Goal: Information Seeking & Learning: Understand process/instructions

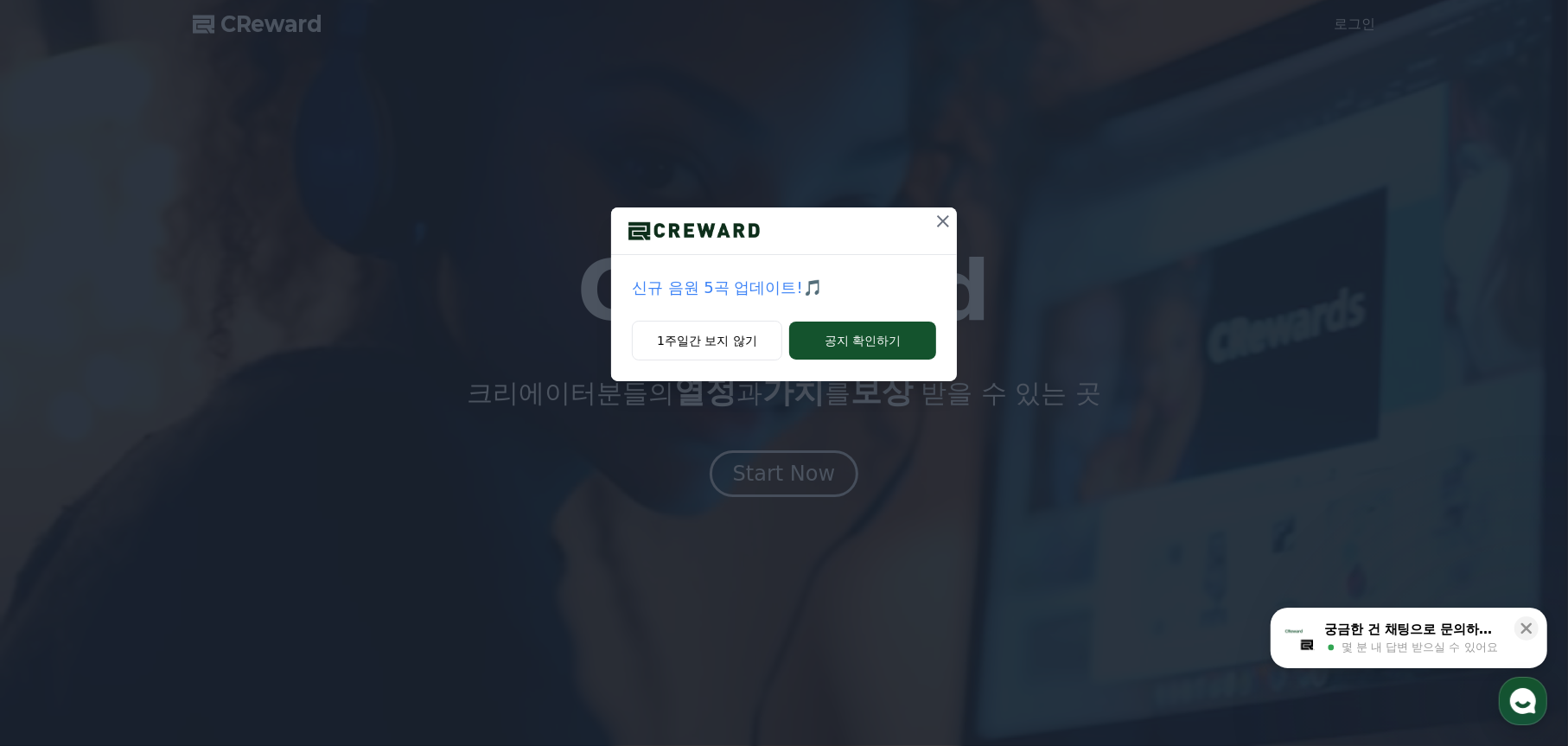
click at [946, 232] on button at bounding box center [943, 221] width 27 height 27
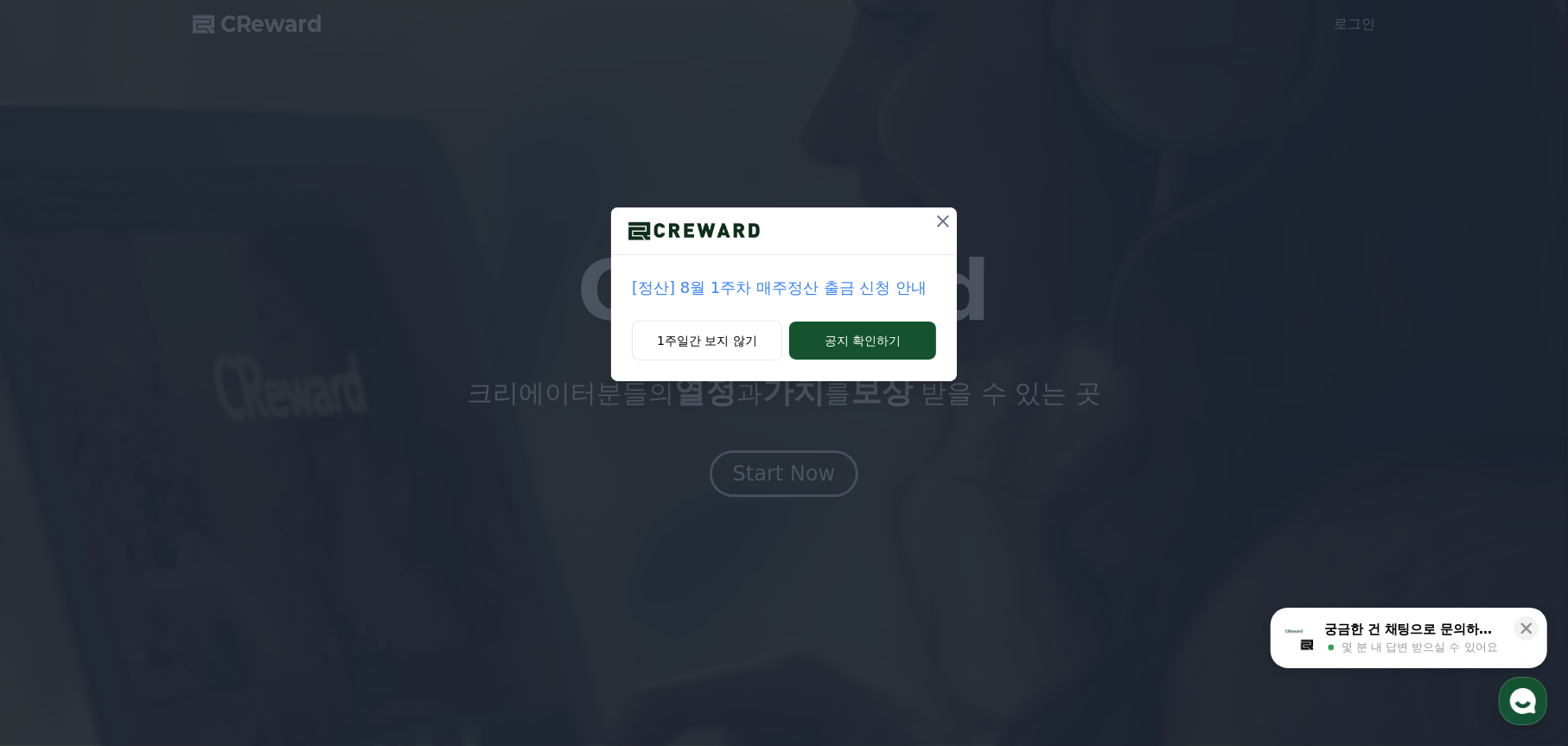
click at [939, 221] on icon at bounding box center [943, 221] width 21 height 21
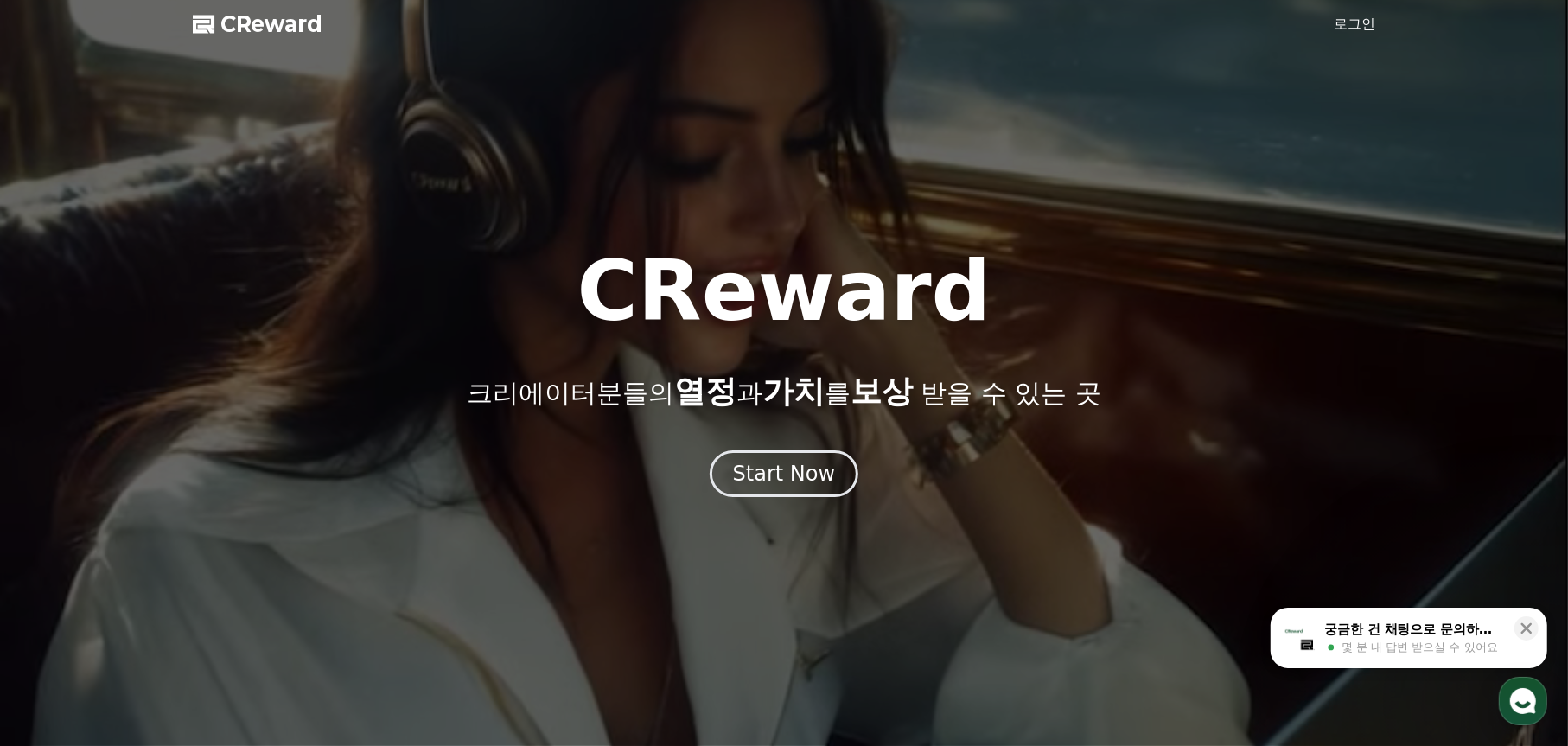
click at [1363, 21] on link "로그인" at bounding box center [1355, 24] width 42 height 21
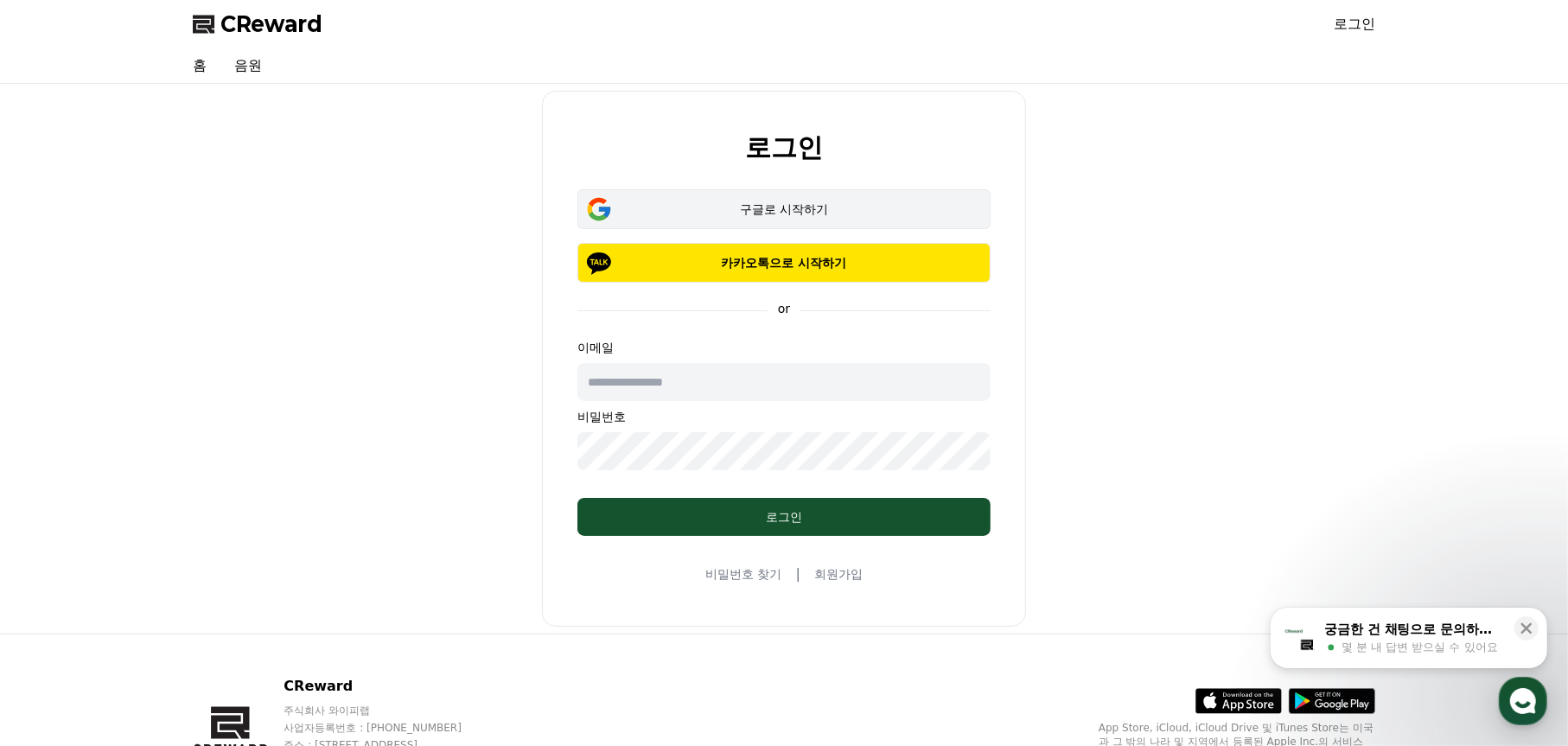
click at [806, 214] on div "구글로 시작하기" at bounding box center [784, 209] width 363 height 17
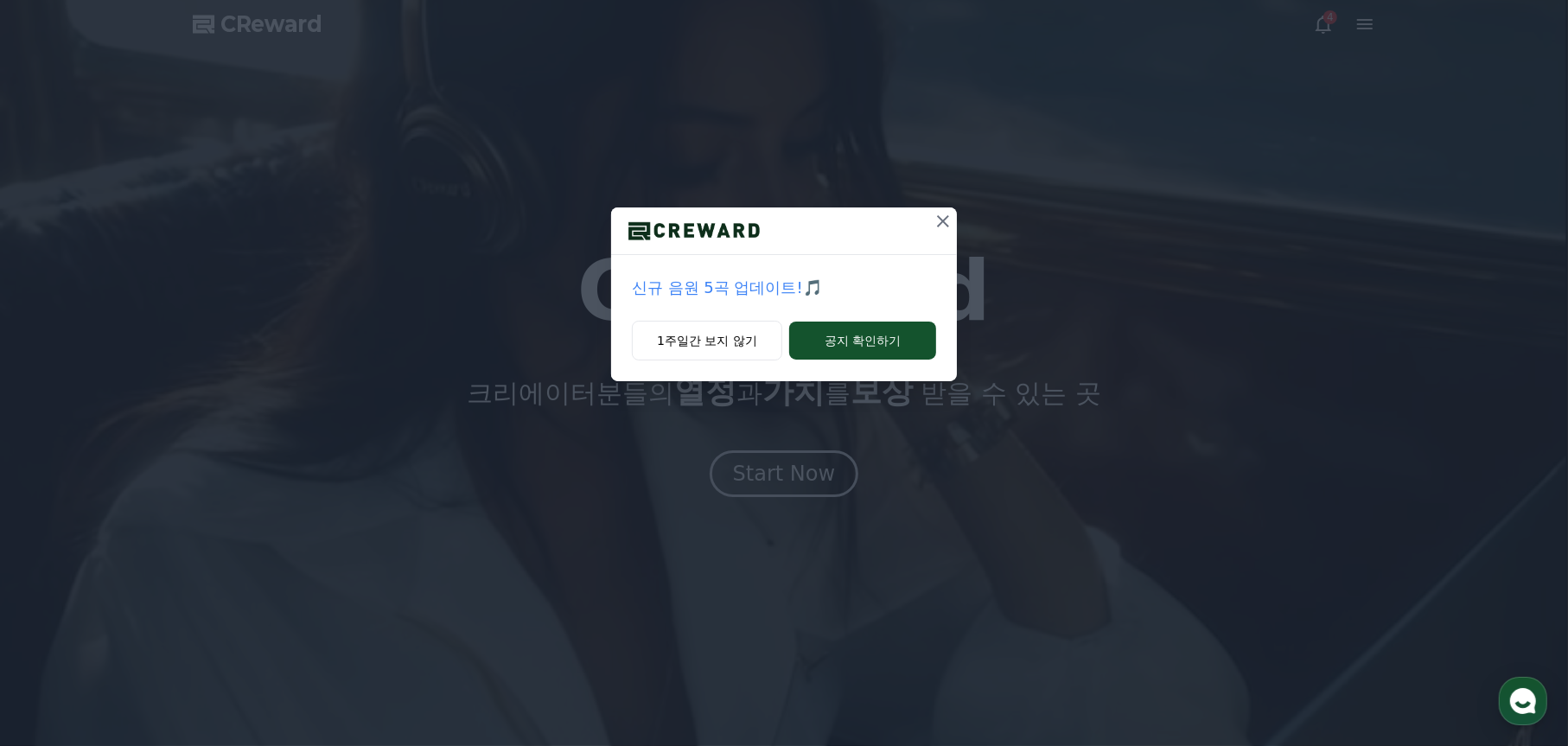
click at [952, 219] on icon at bounding box center [943, 221] width 21 height 21
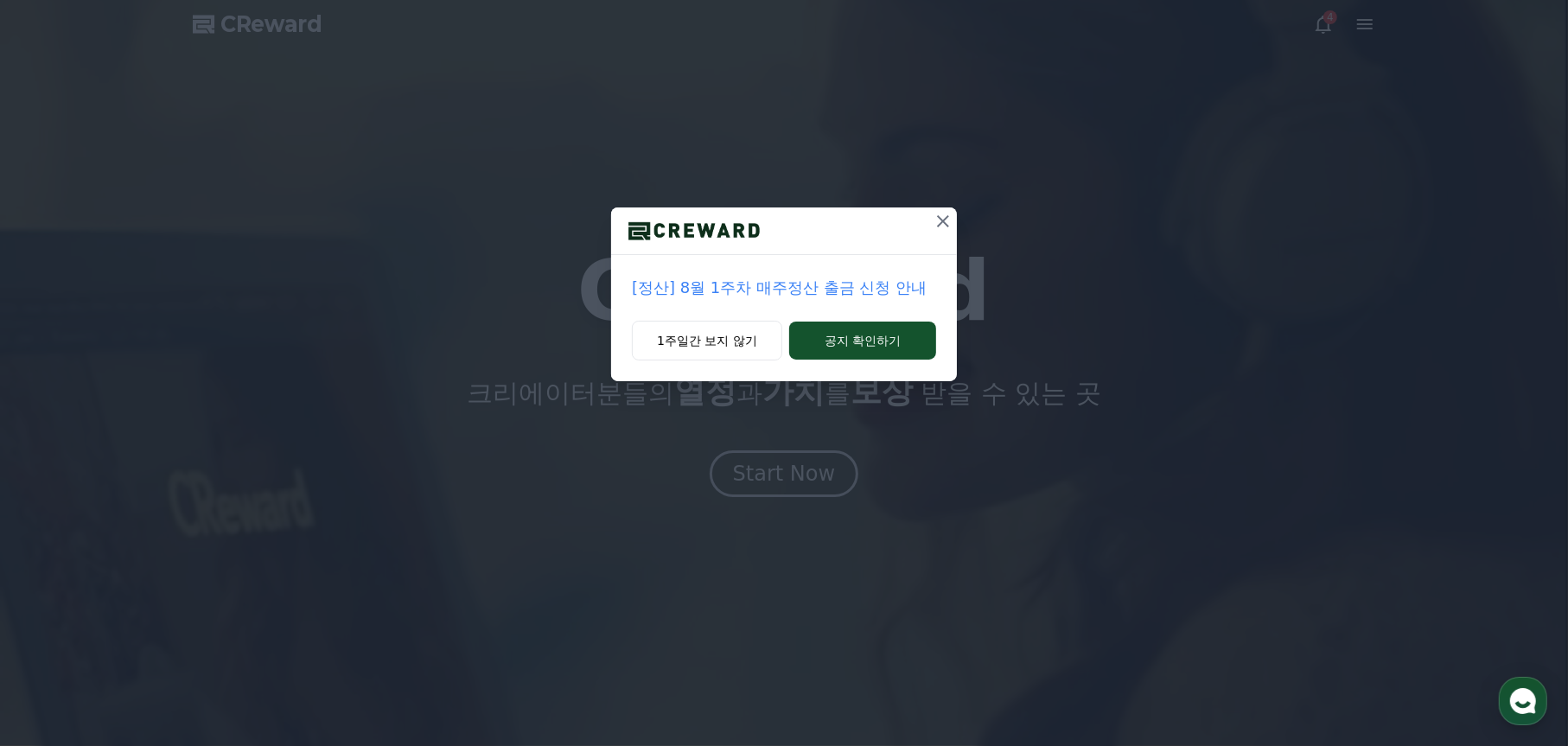
click at [942, 224] on icon at bounding box center [943, 221] width 21 height 21
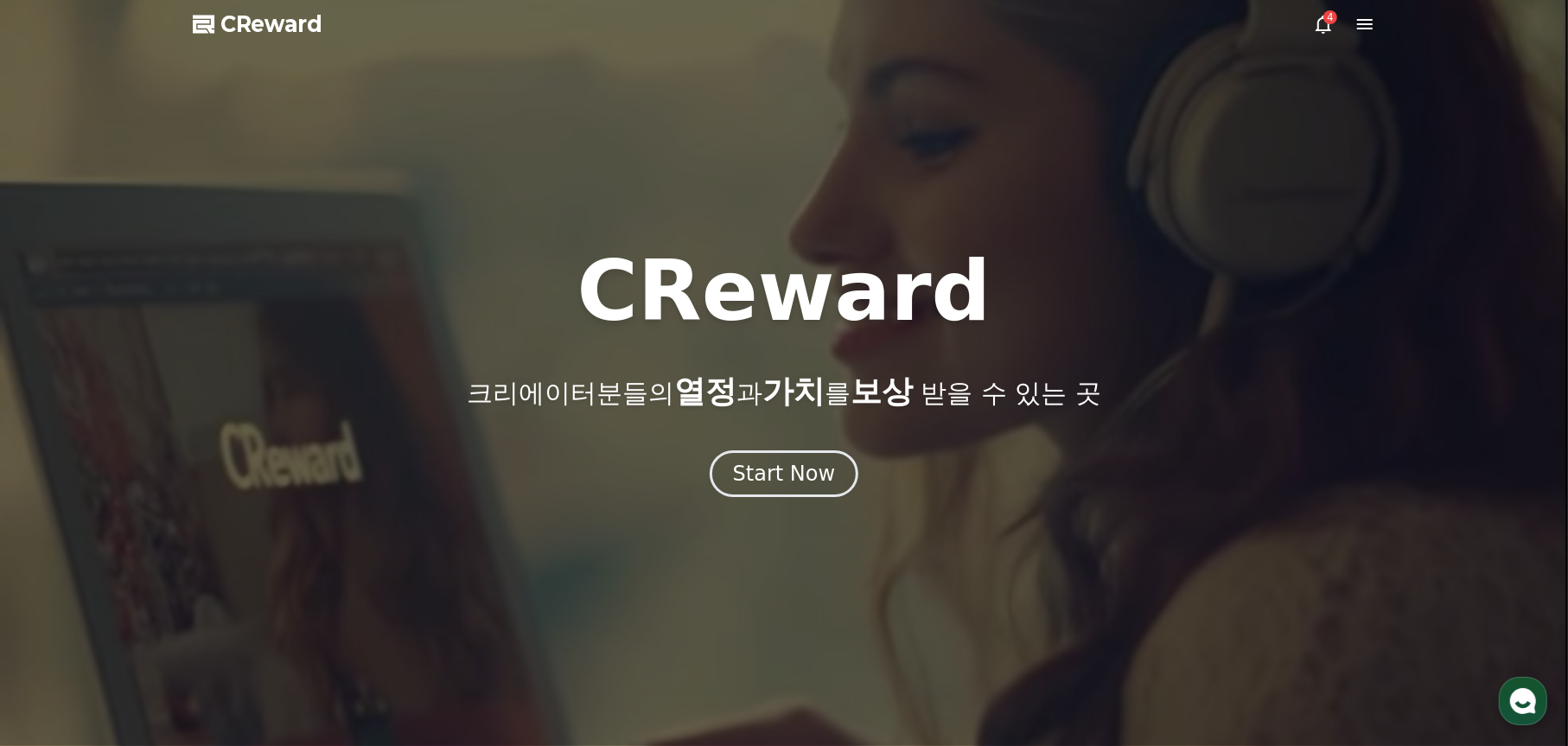
click at [1321, 28] on icon at bounding box center [1323, 24] width 21 height 21
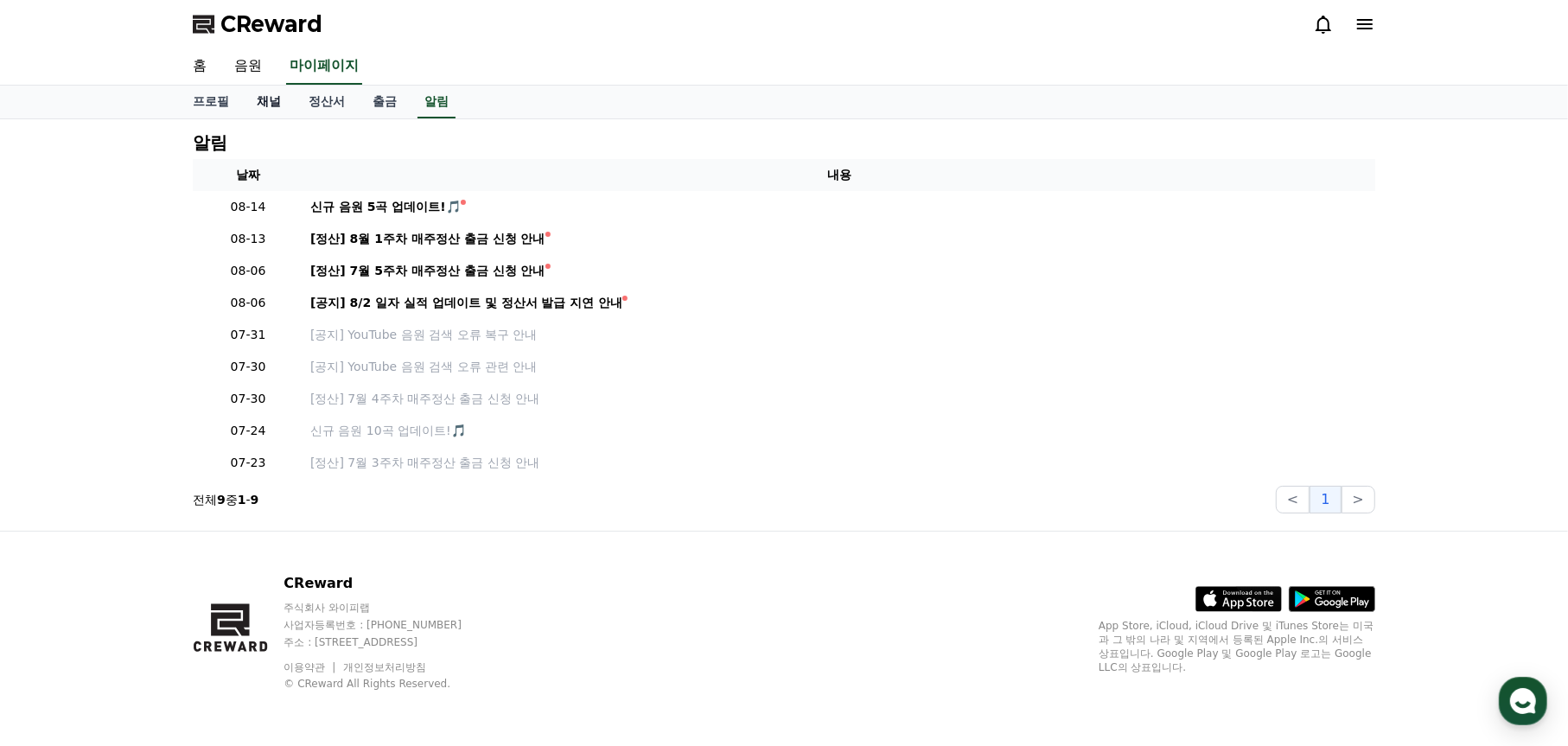
click at [275, 98] on link "채널" at bounding box center [269, 102] width 52 height 33
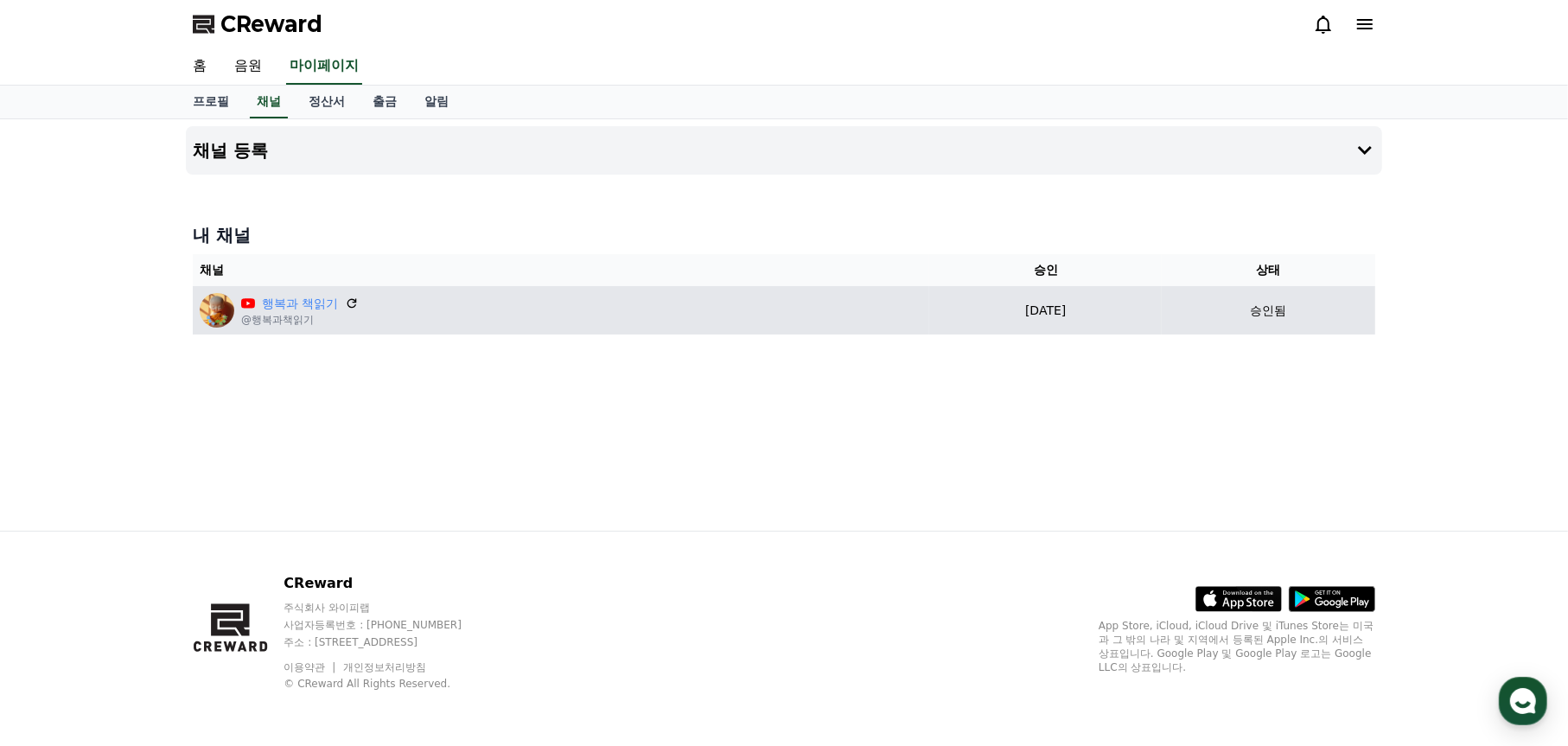
click at [427, 310] on div "행복과 책읽기 @행복과책읽기" at bounding box center [561, 310] width 722 height 34
click at [279, 306] on link "행복과 책읽기" at bounding box center [300, 304] width 76 height 18
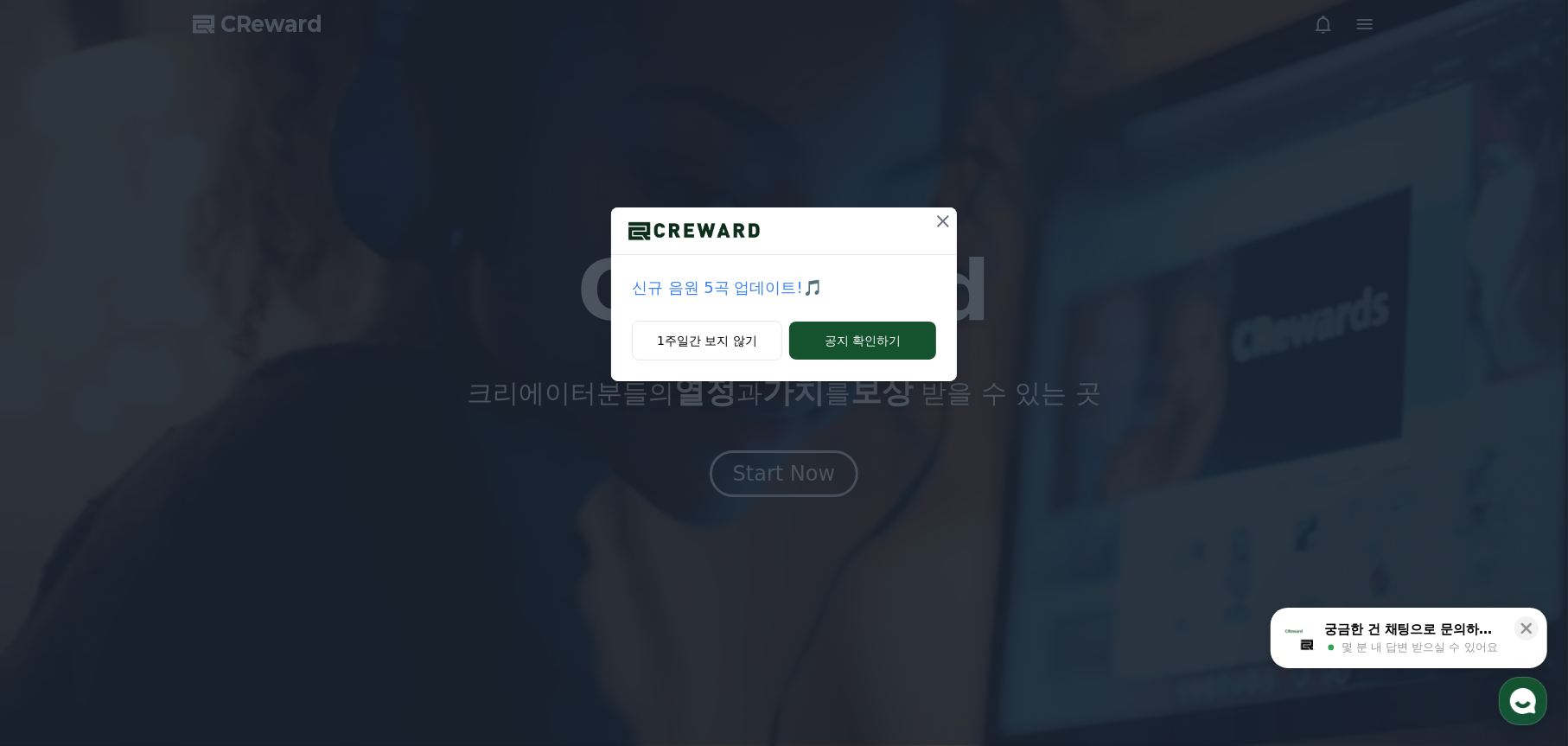
drag, startPoint x: 885, startPoint y: 339, endPoint x: 908, endPoint y: 270, distance: 72.7
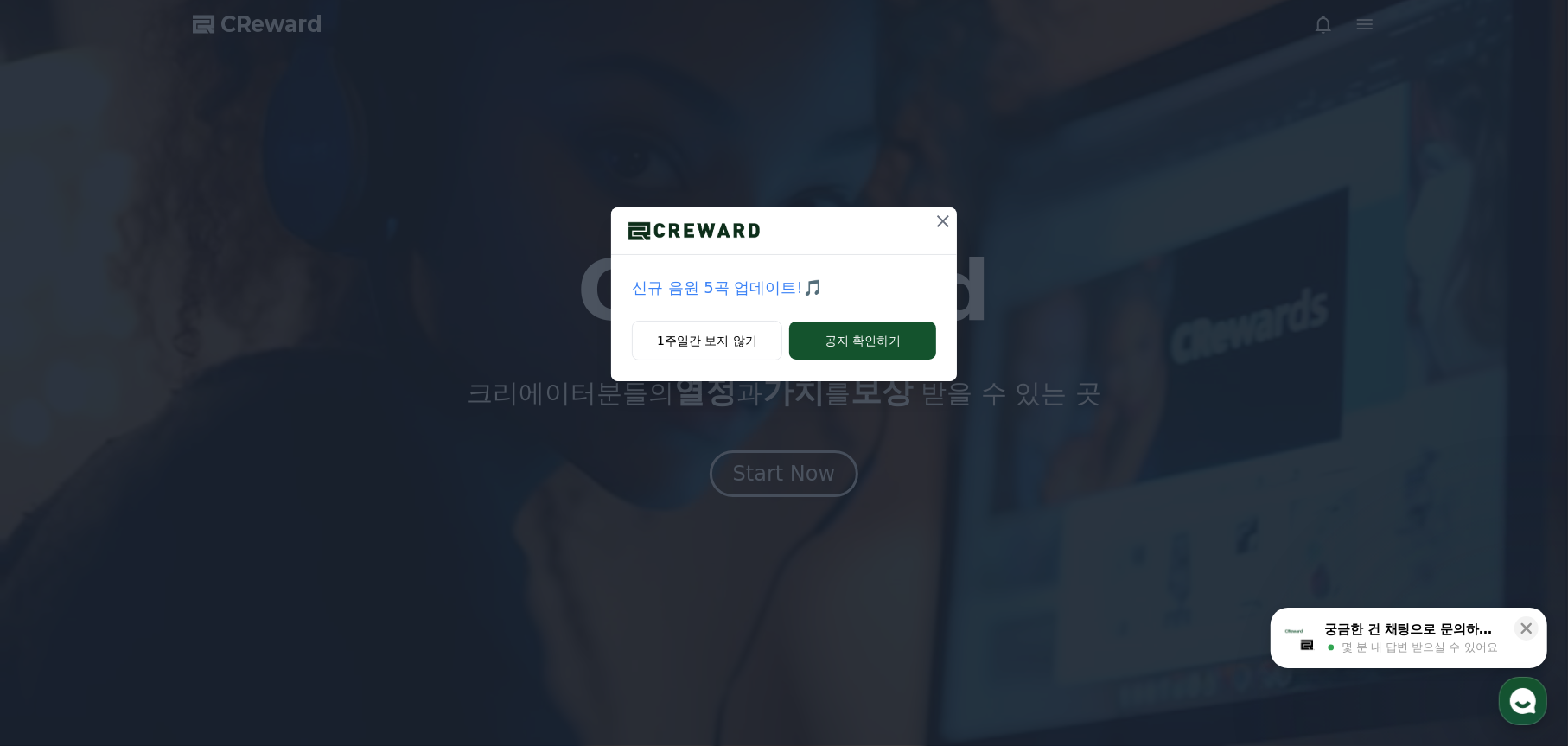
click at [906, 285] on div "신규 음원 5곡 업데이트!🎵 1주일간 보지 않기 공지 확인하기" at bounding box center [784, 294] width 346 height 173
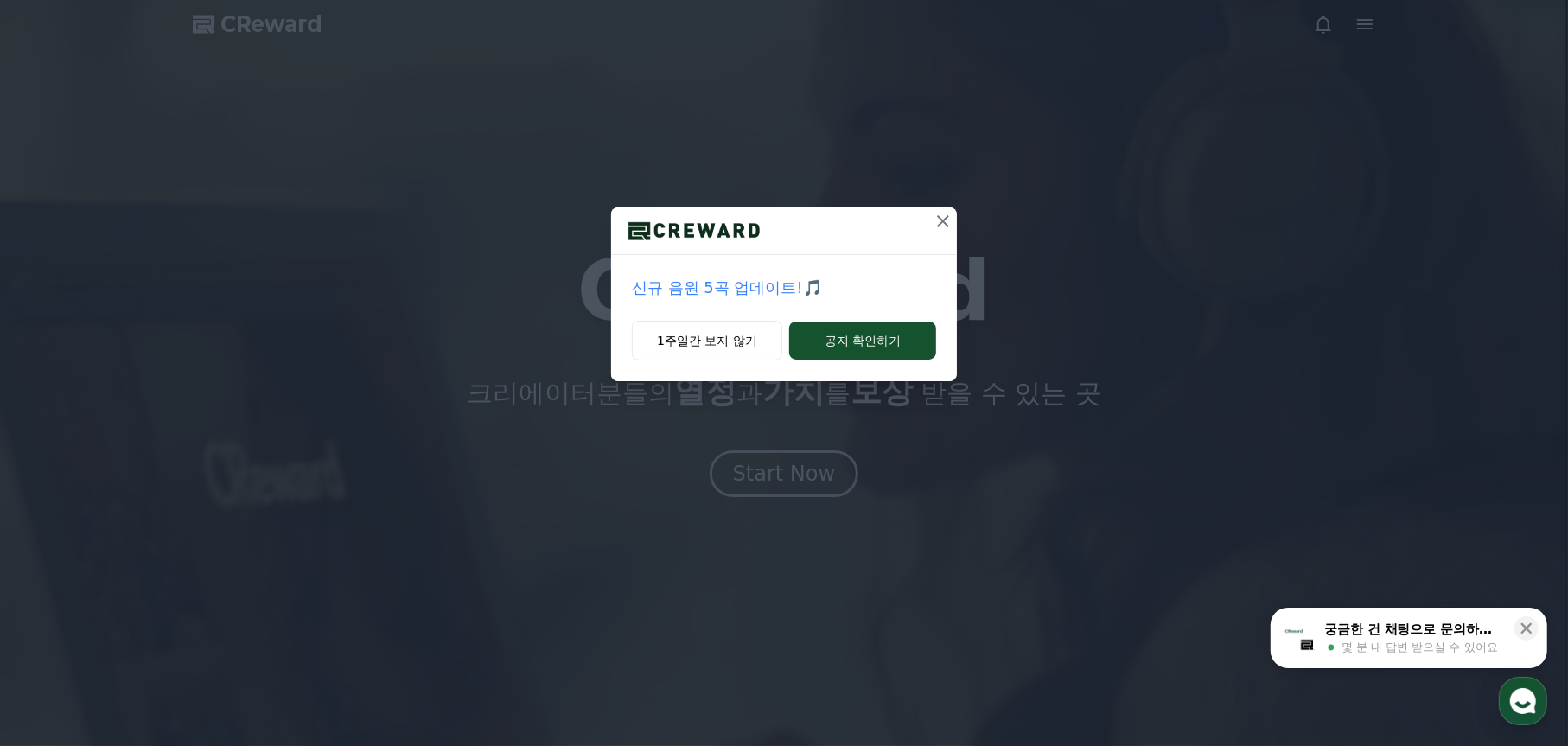
click at [945, 214] on icon at bounding box center [943, 221] width 21 height 21
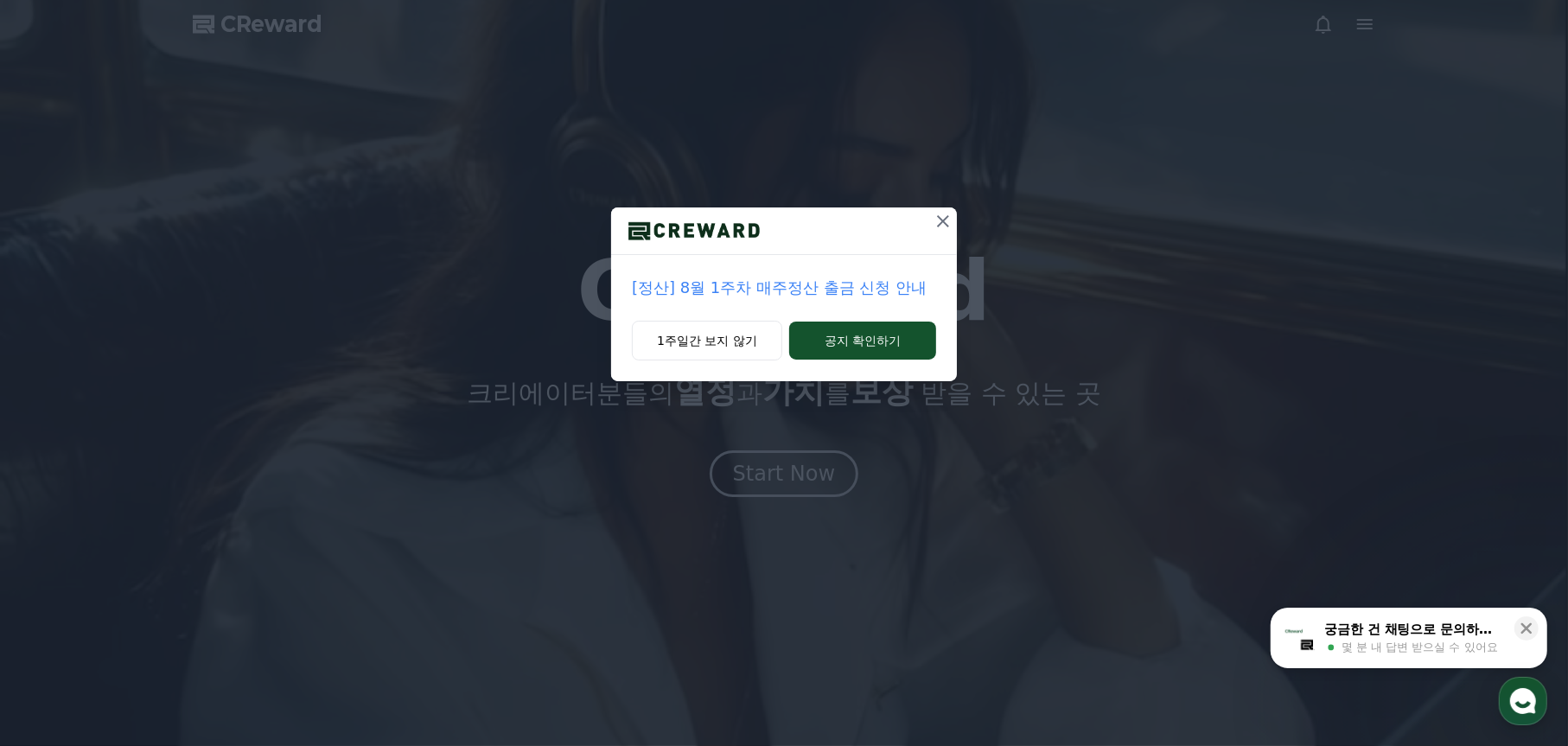
click at [942, 221] on icon at bounding box center [943, 221] width 21 height 21
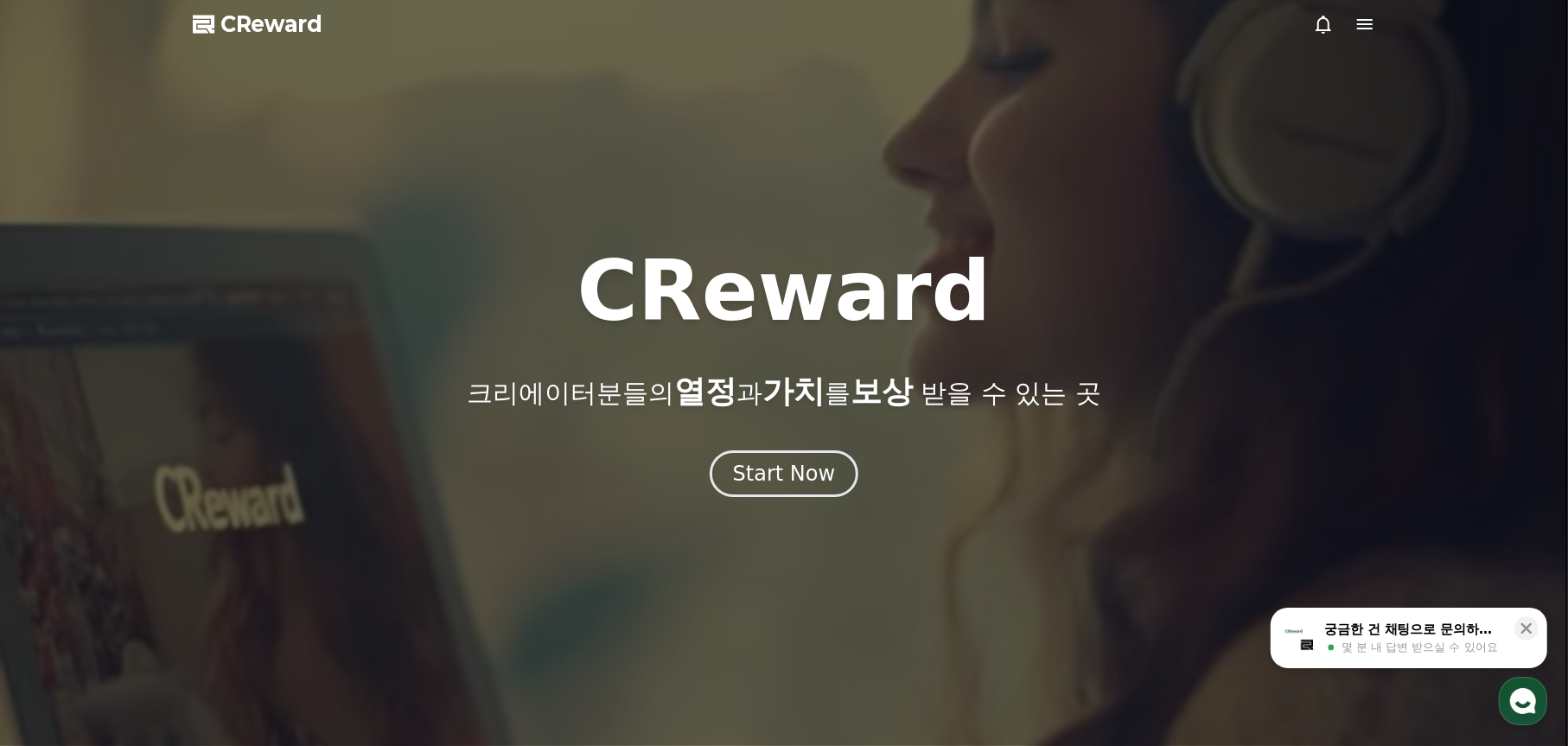
click at [1363, 25] on icon at bounding box center [1365, 24] width 21 height 21
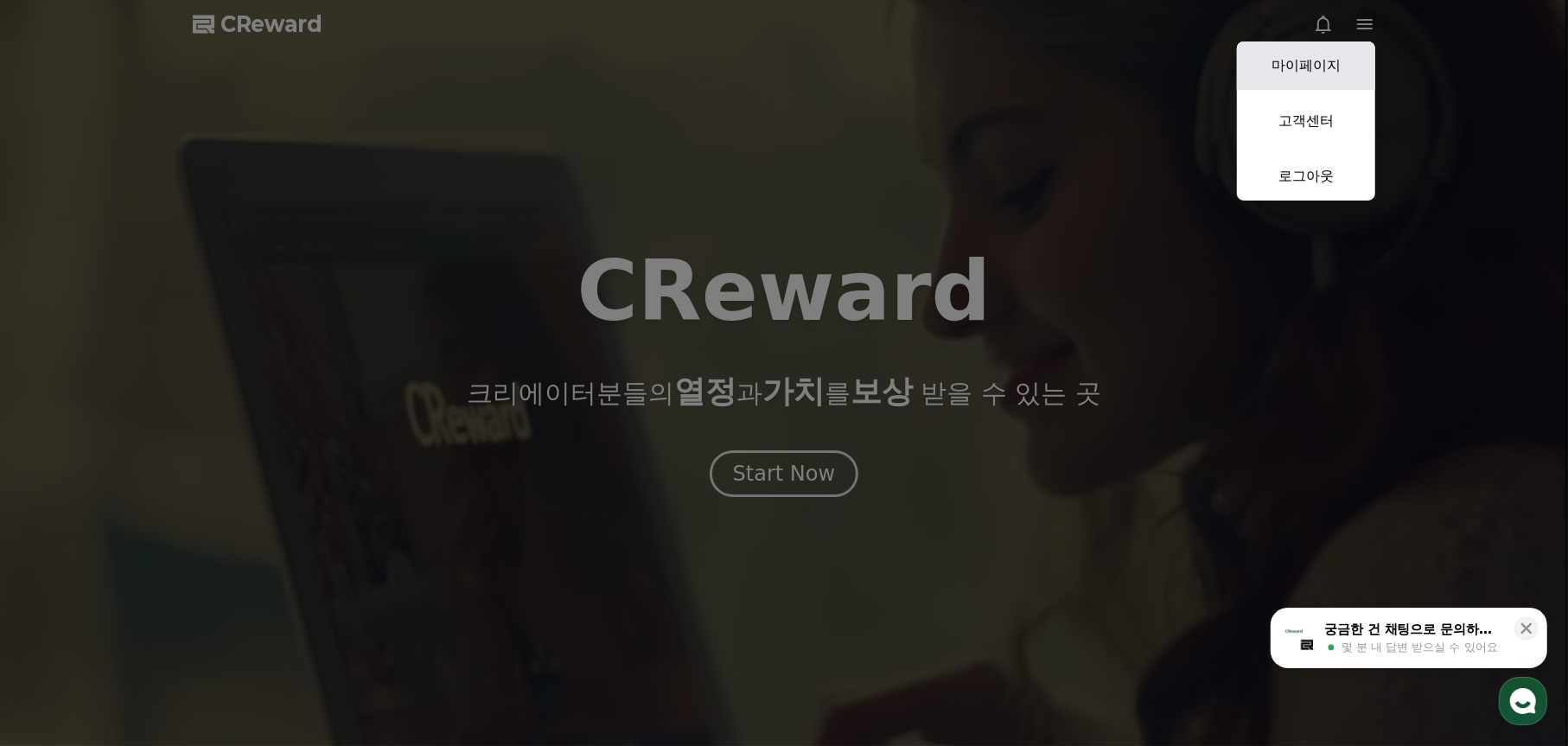
click at [1323, 62] on link "마이페이지" at bounding box center [1306, 65] width 138 height 48
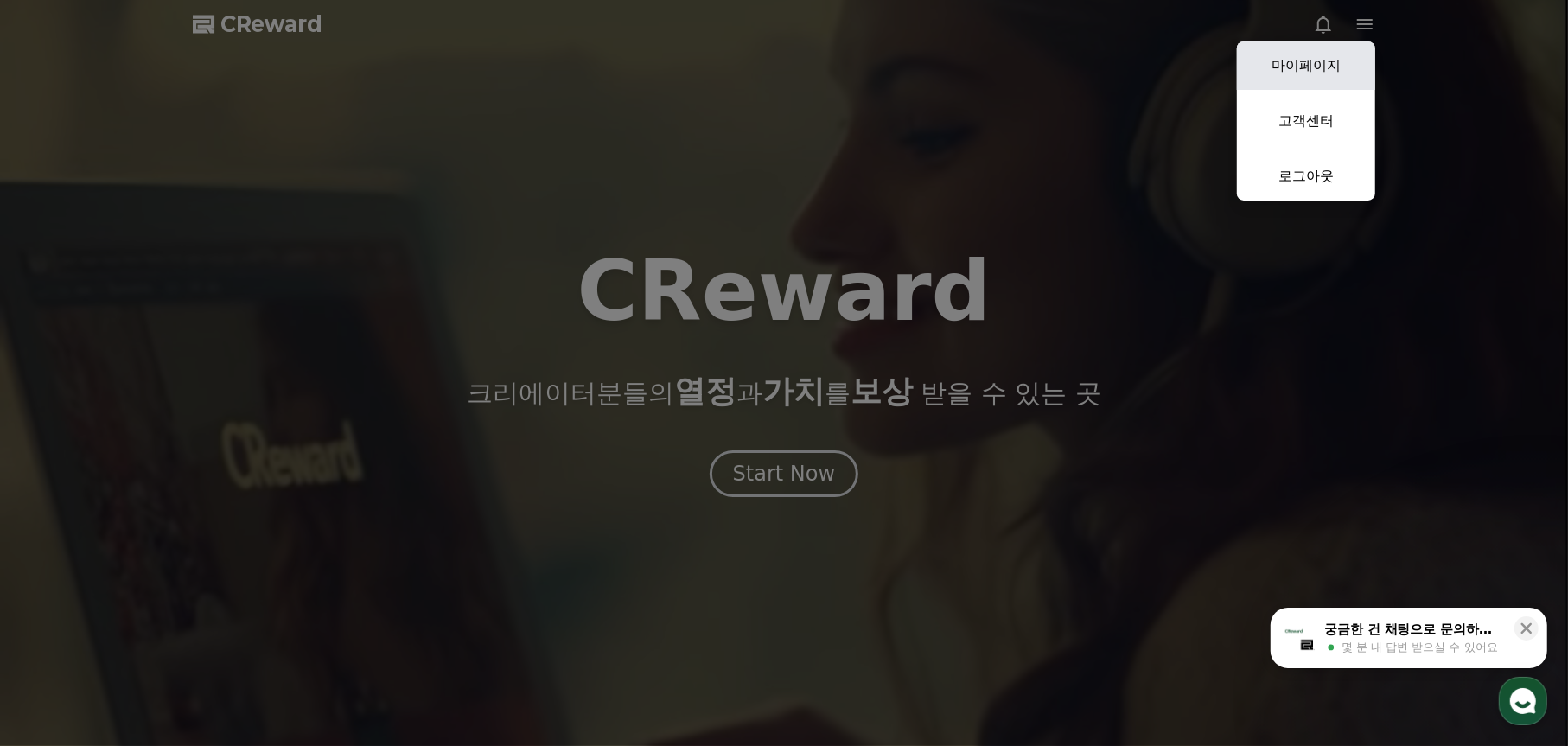
select select "**********"
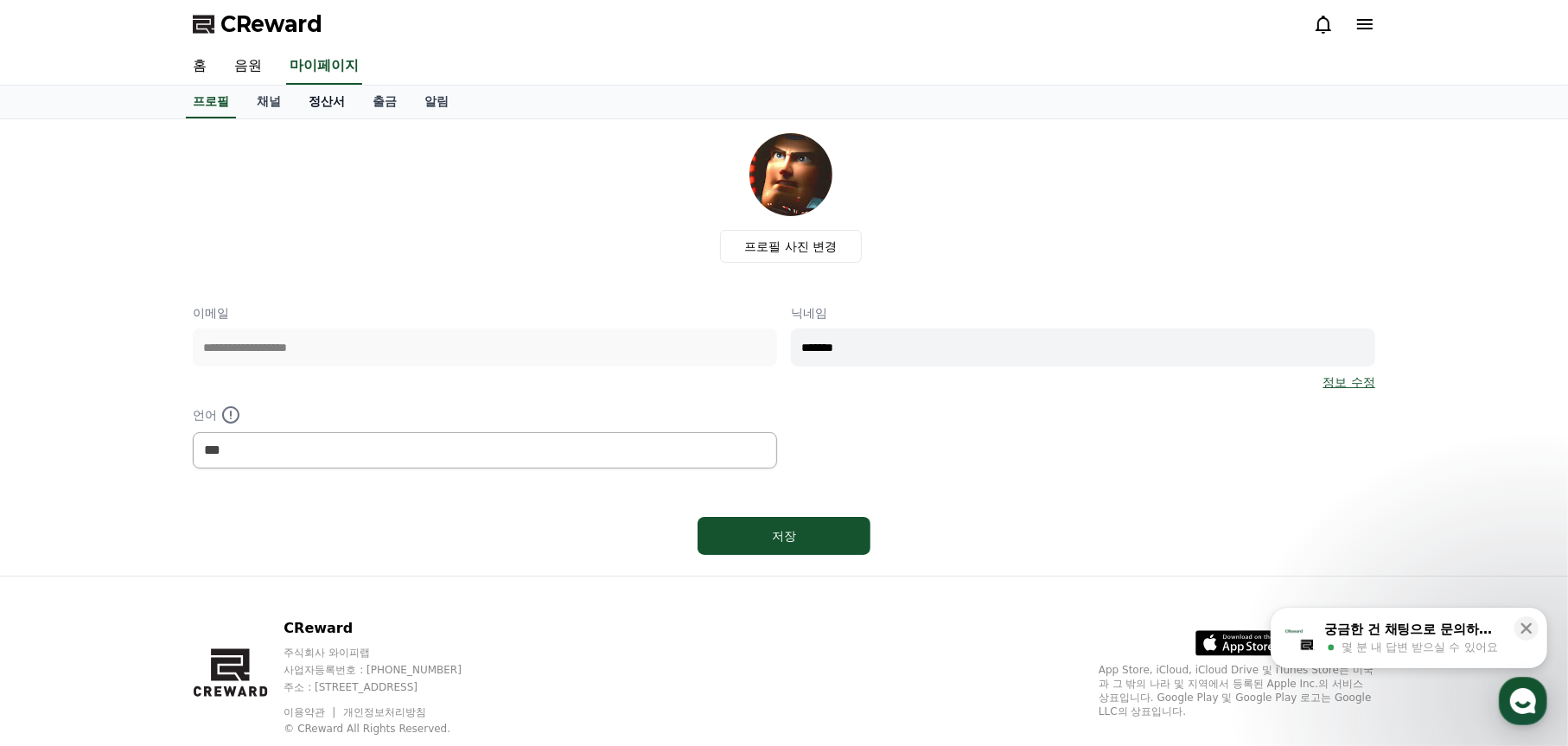
click at [330, 110] on link "정산서" at bounding box center [327, 102] width 64 height 33
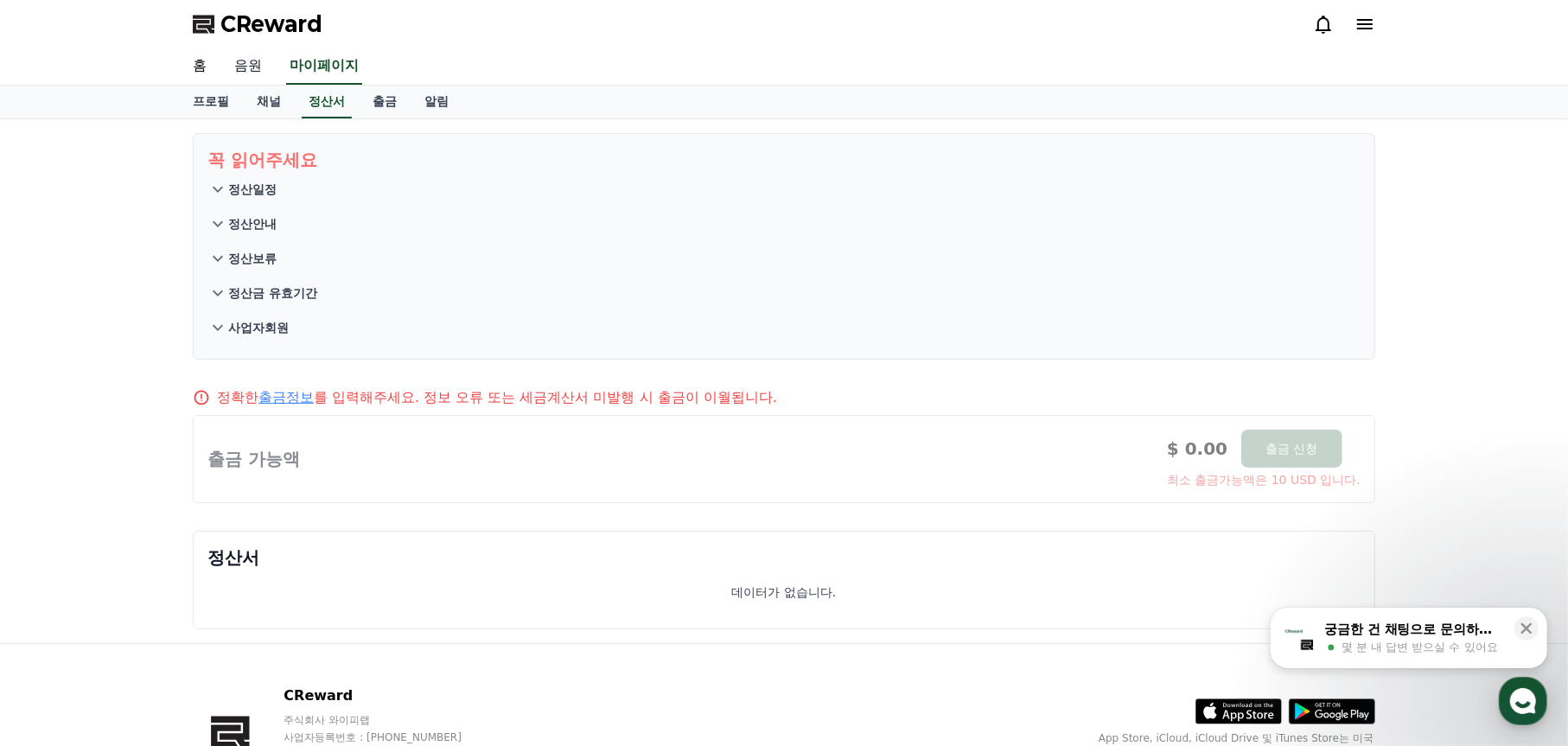
click at [251, 77] on link "음원" at bounding box center [248, 66] width 55 height 36
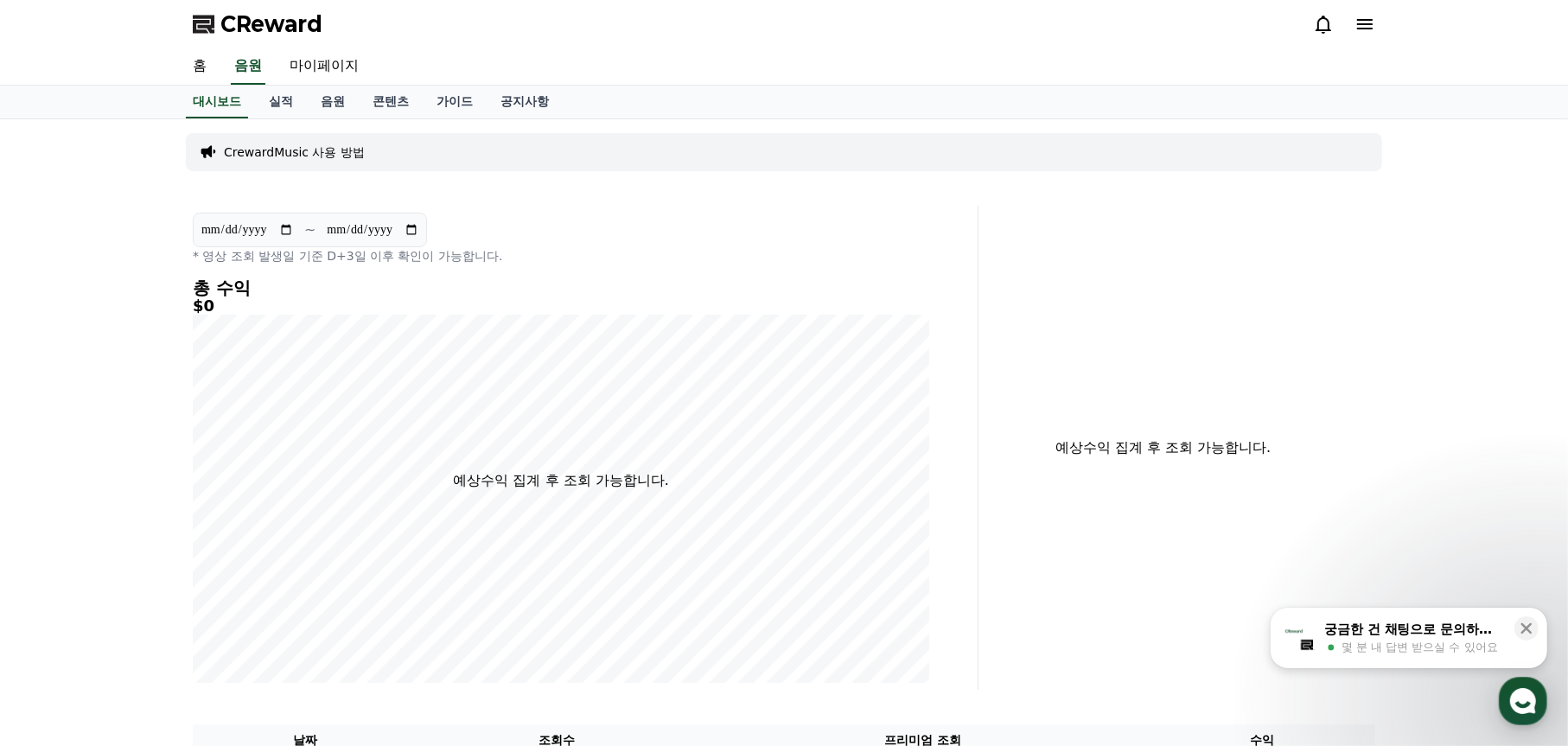
click at [338, 153] on p "CrewardMusic 사용 방법" at bounding box center [294, 152] width 141 height 17
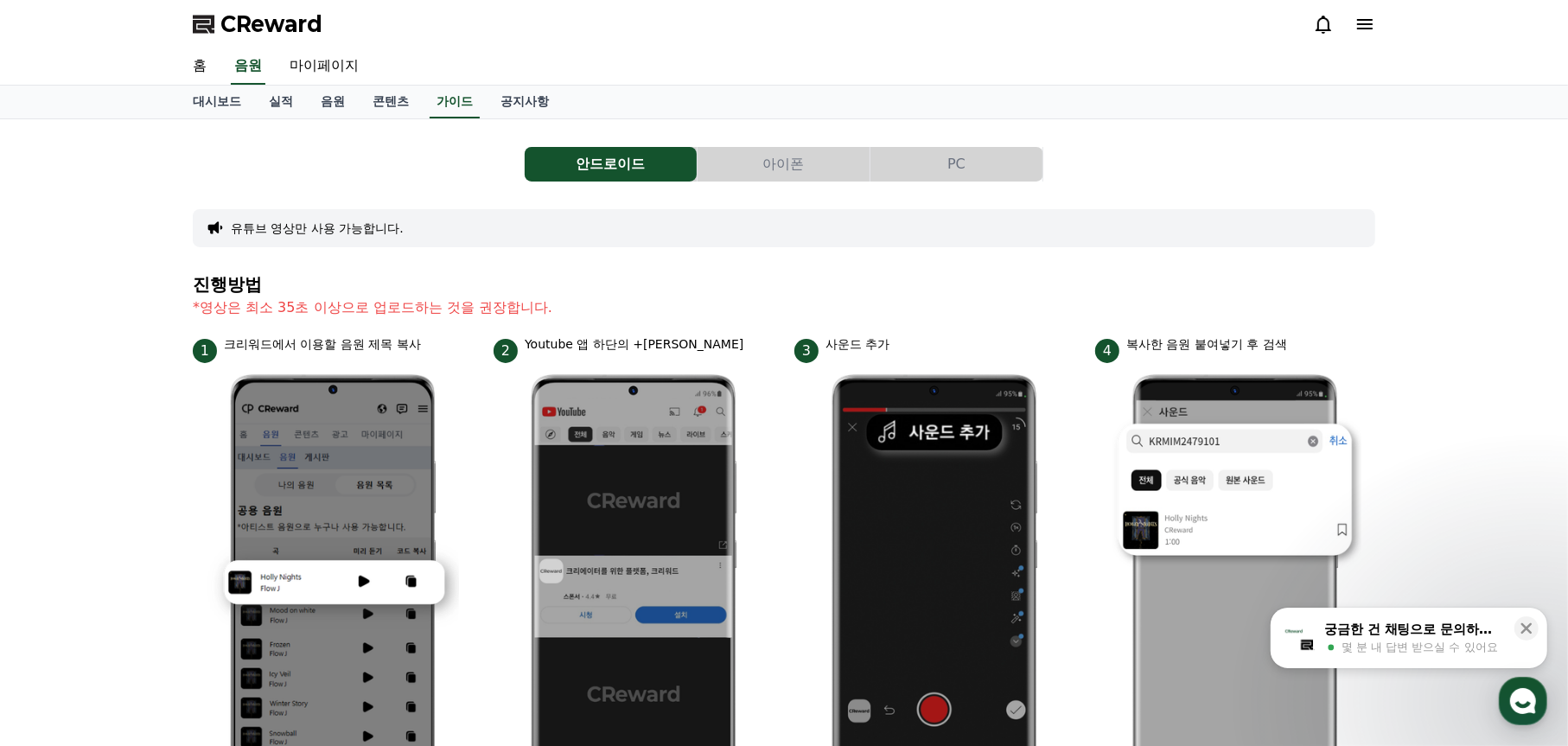
click at [944, 160] on button "PC" at bounding box center [956, 164] width 172 height 34
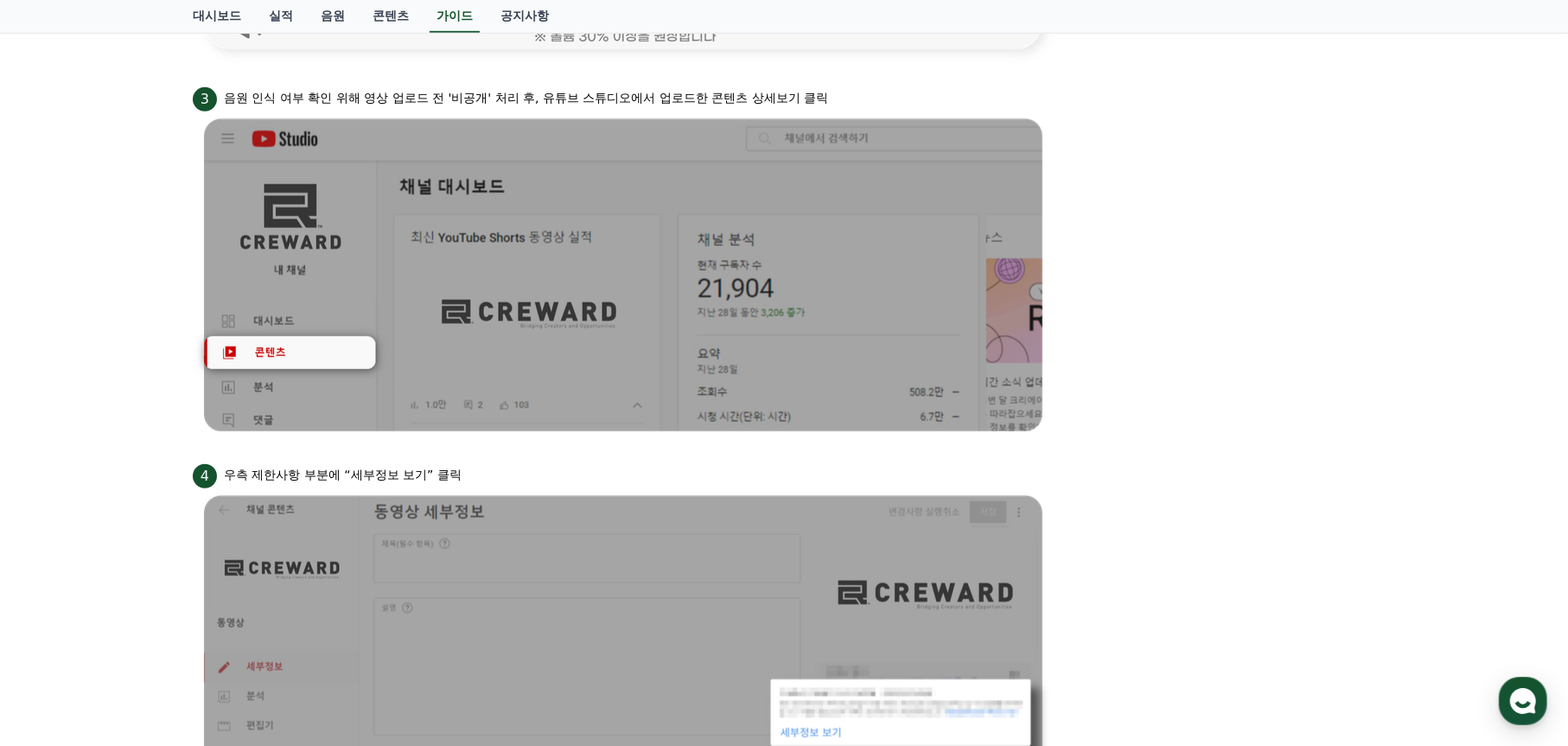
scroll to position [1124, 0]
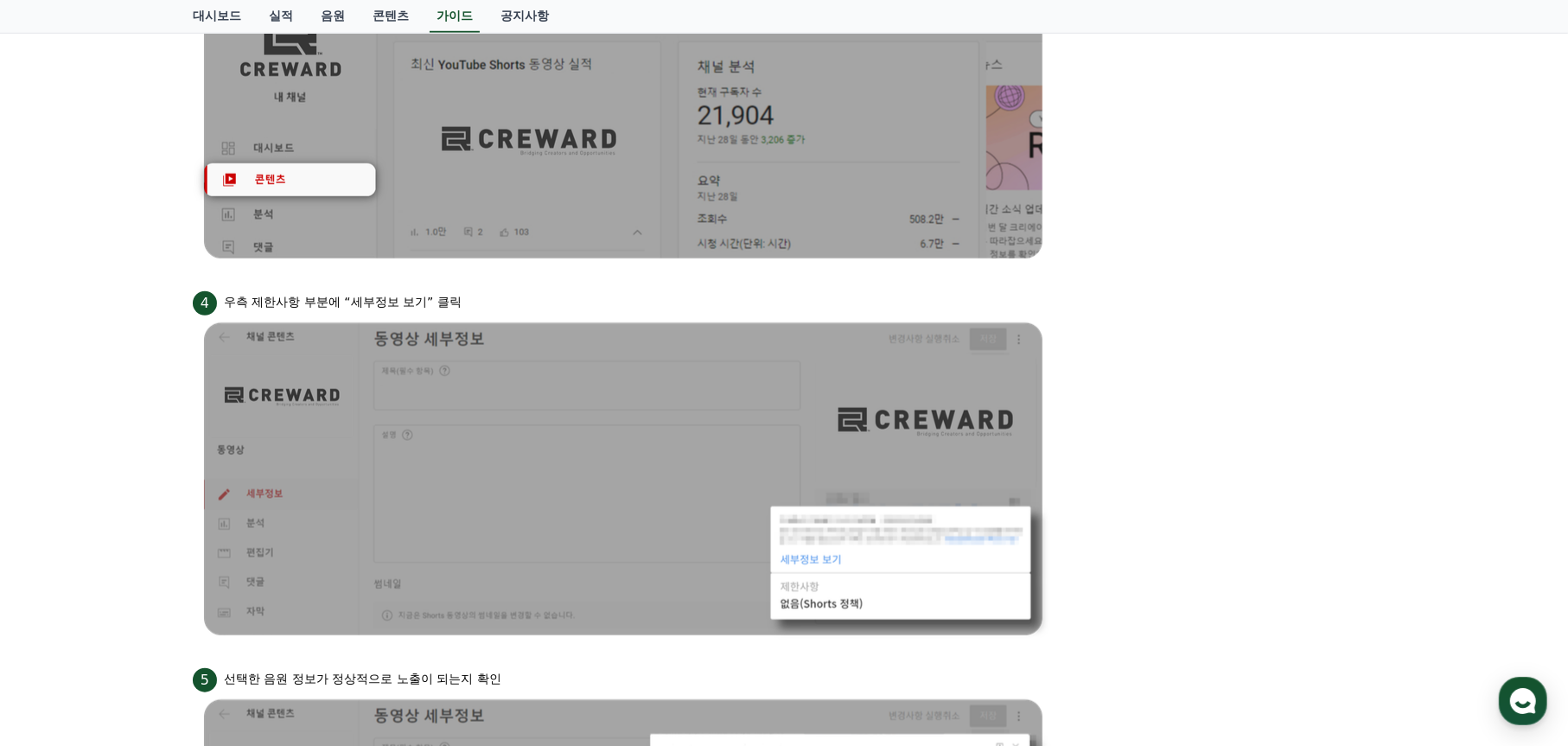
drag, startPoint x: 364, startPoint y: 306, endPoint x: 450, endPoint y: 304, distance: 86.0
click at [387, 304] on p "우측 제한사항 부분에 “세부정보 보기” 클릭" at bounding box center [343, 302] width 238 height 18
click at [446, 304] on p "우측 제한사항 부분에 “세부정보 보기” 클릭" at bounding box center [343, 302] width 238 height 18
click at [490, 303] on div "4 우측 제한사항 부분에 “세부정보 보기” 클릭" at bounding box center [783, 301] width 1182 height 27
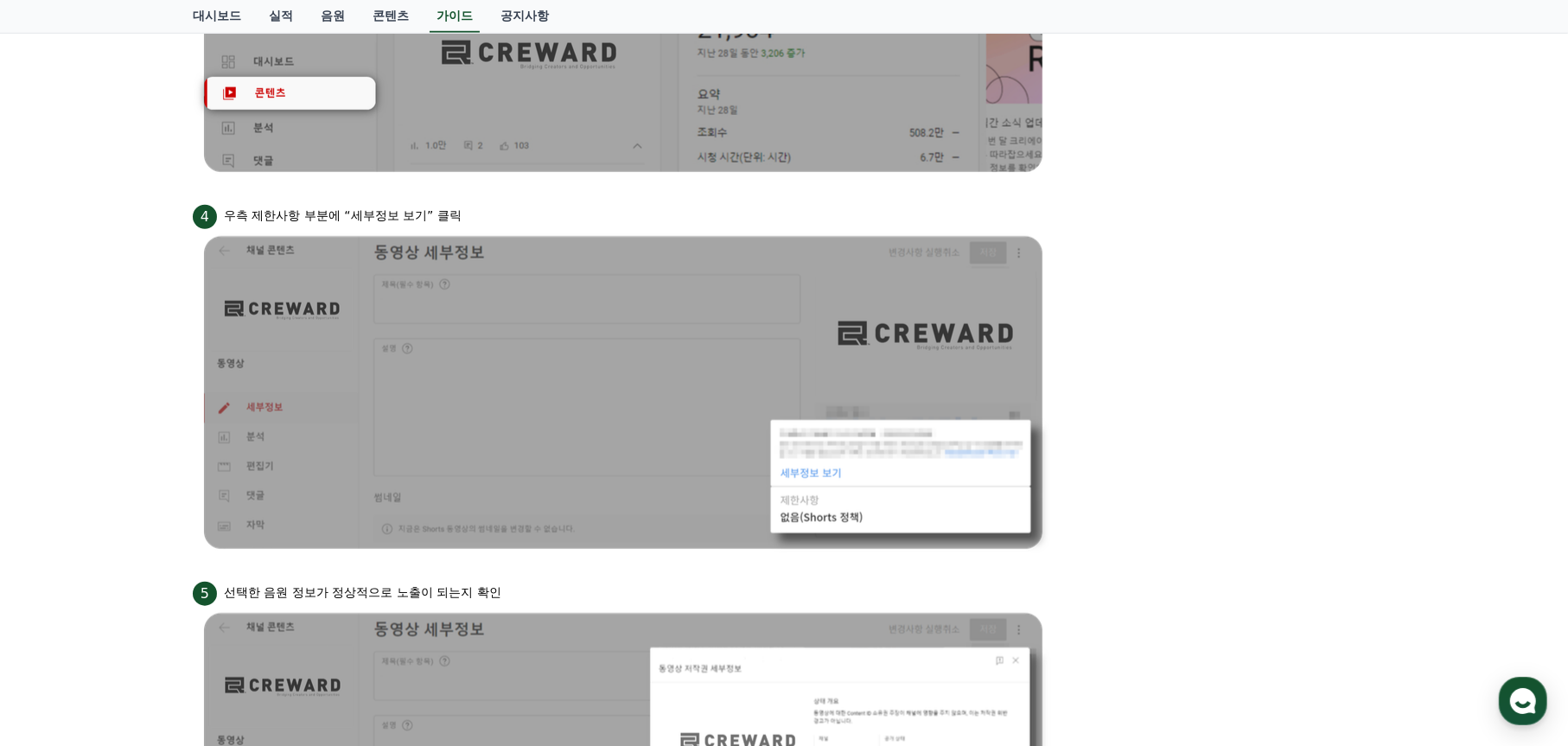
scroll to position [1383, 0]
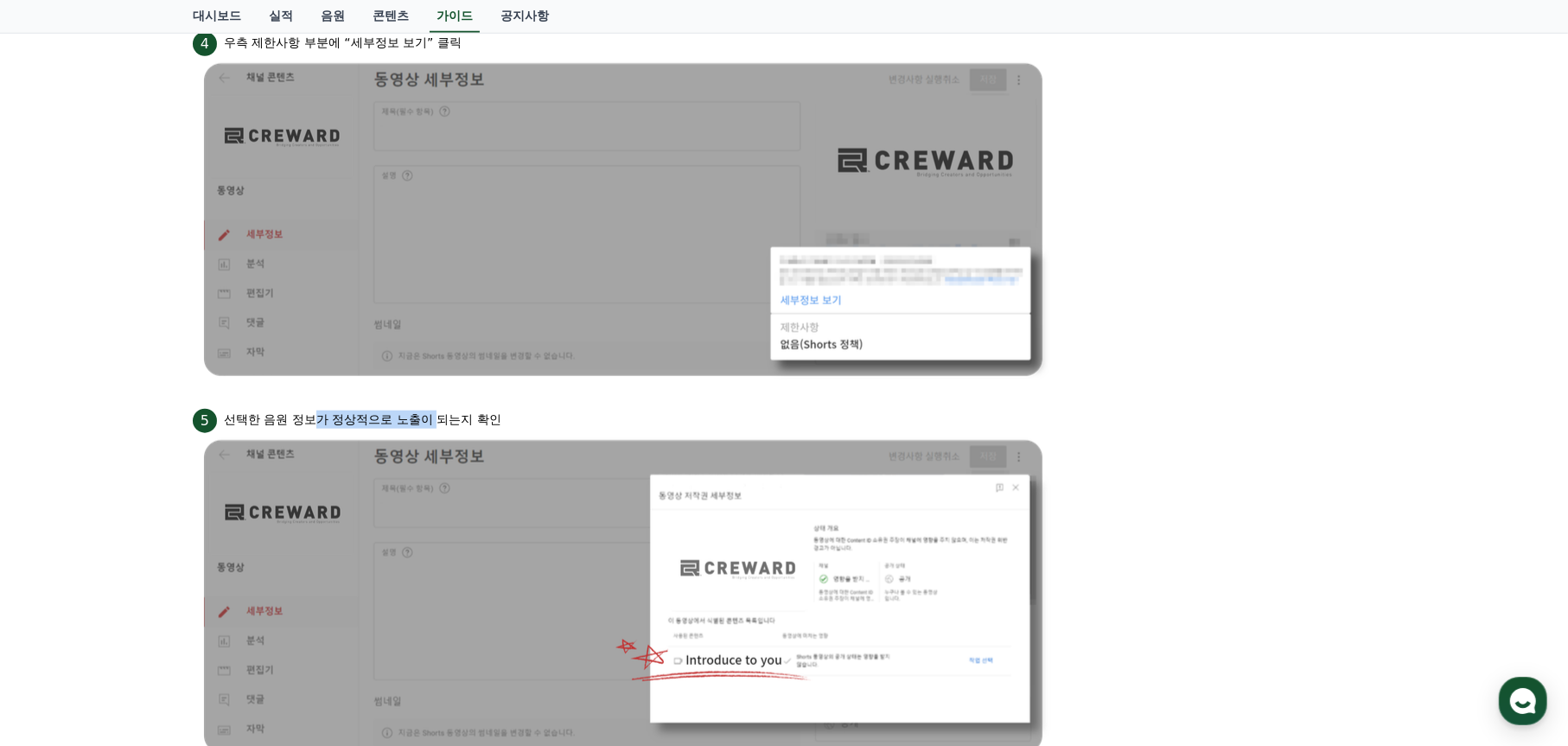
drag, startPoint x: 320, startPoint y: 414, endPoint x: 473, endPoint y: 407, distance: 153.2
click at [449, 411] on p "선택한 음원 정보가 정상적으로 노출이 되는지 확인" at bounding box center [363, 420] width 278 height 18
click at [491, 406] on div "5 선택한 음원 정보가 정상적으로 노출이 되는지 확인" at bounding box center [783, 419] width 1182 height 27
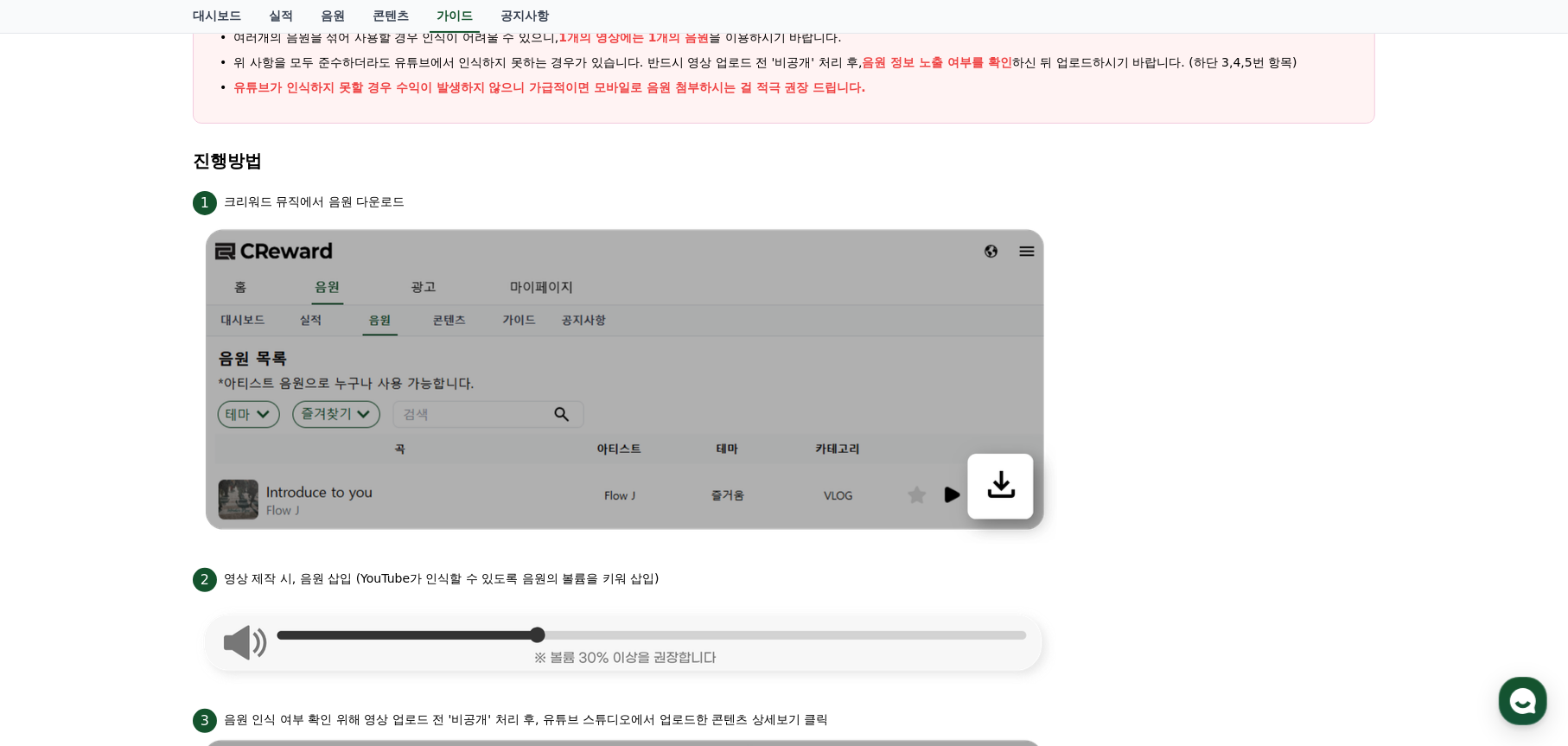
scroll to position [0, 0]
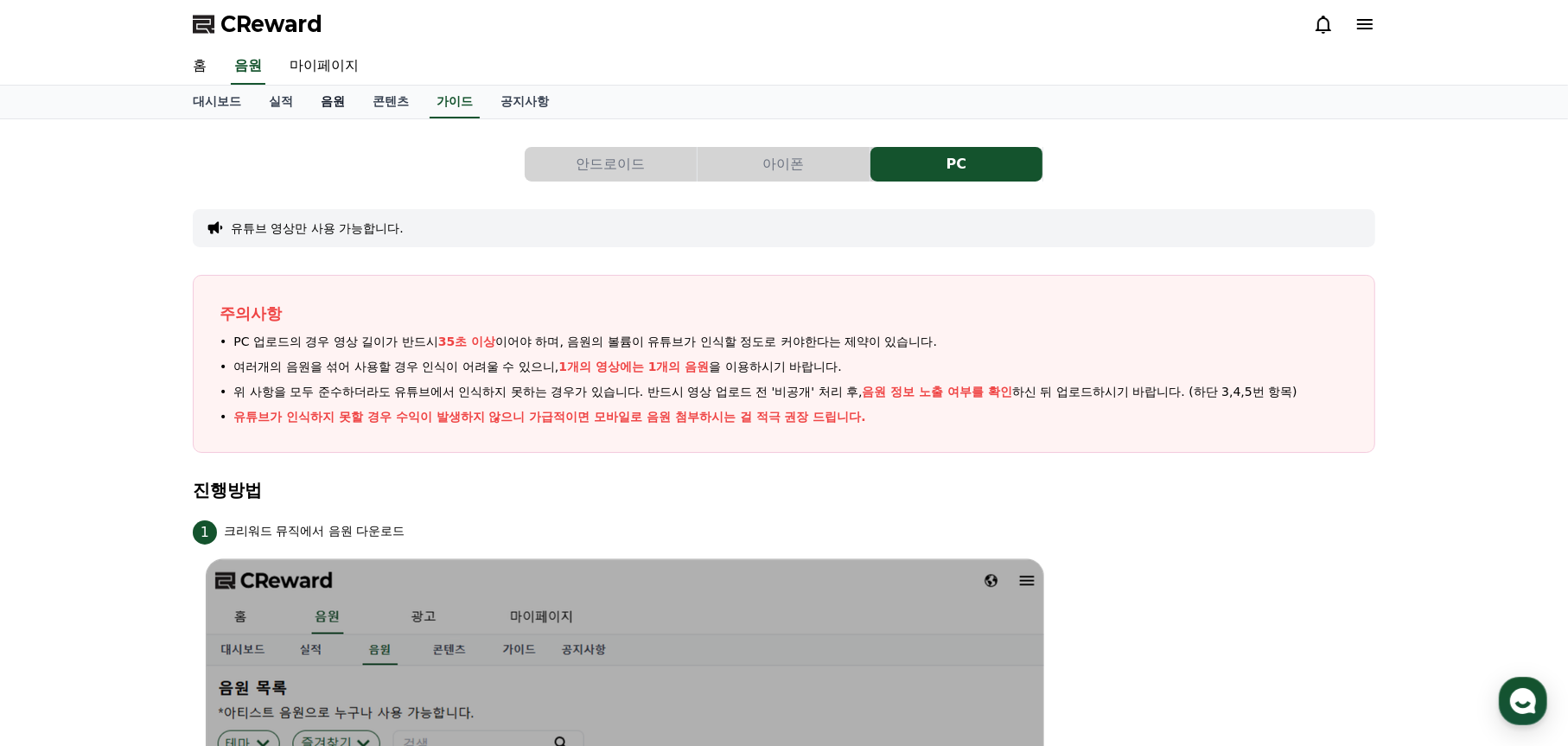
click at [321, 104] on link "음원" at bounding box center [332, 102] width 52 height 33
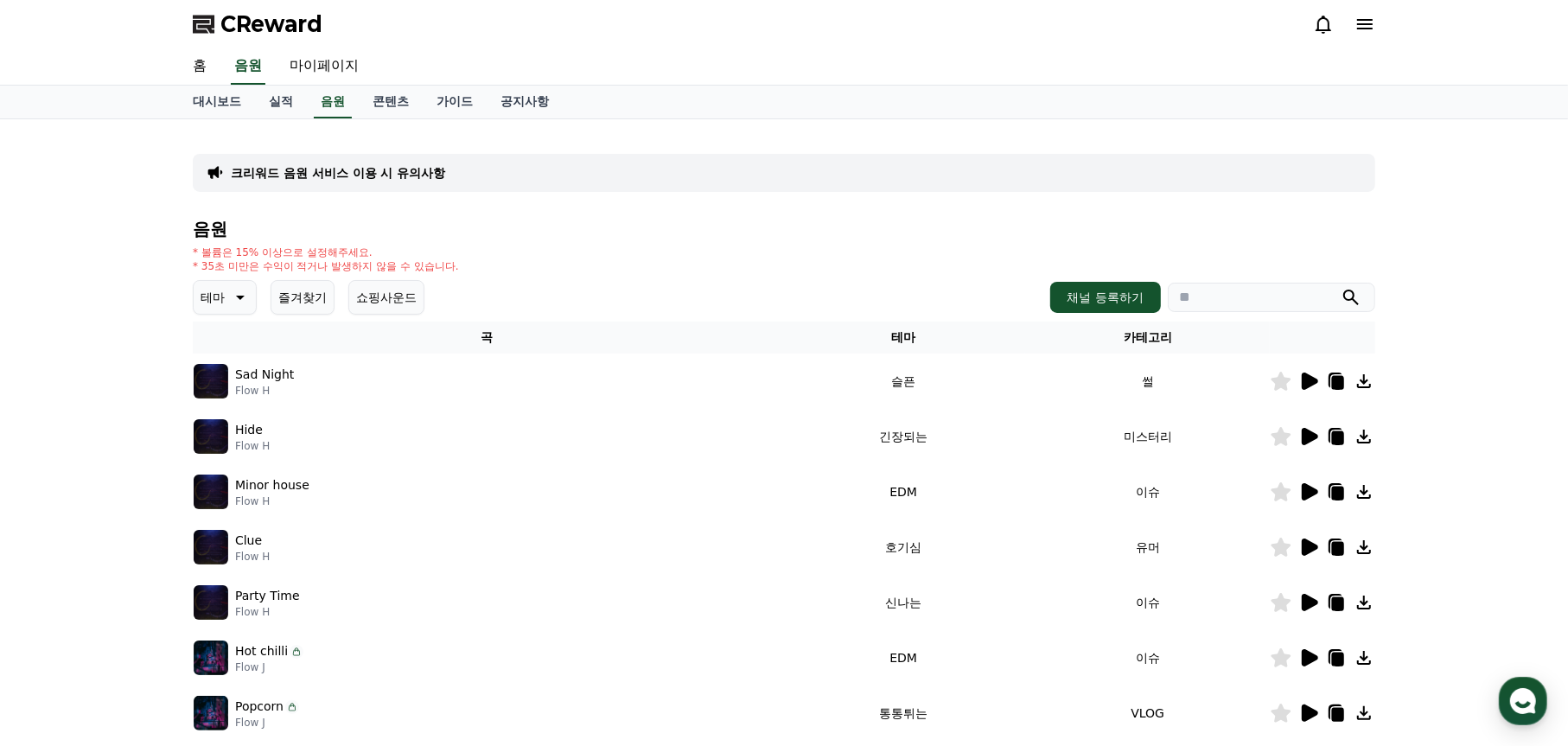
click at [224, 299] on p "테마" at bounding box center [212, 297] width 24 height 25
click at [230, 491] on button "잔잔한" at bounding box center [220, 499] width 50 height 38
click at [424, 178] on p "크리워드 음원 서비스 이용 시 유의사항" at bounding box center [338, 172] width 214 height 17
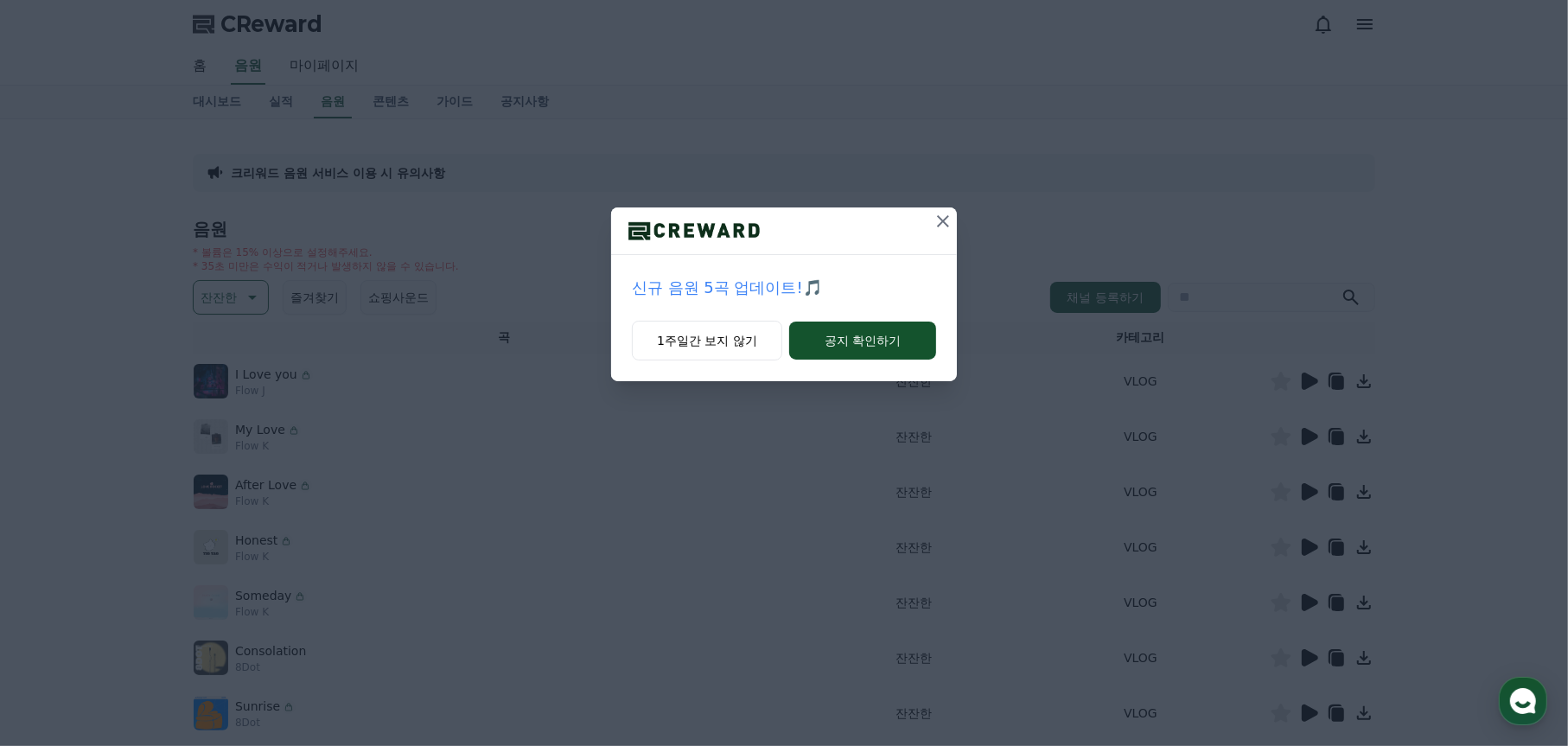
click at [945, 222] on icon at bounding box center [943, 221] width 12 height 12
click at [945, 224] on icon at bounding box center [943, 221] width 21 height 21
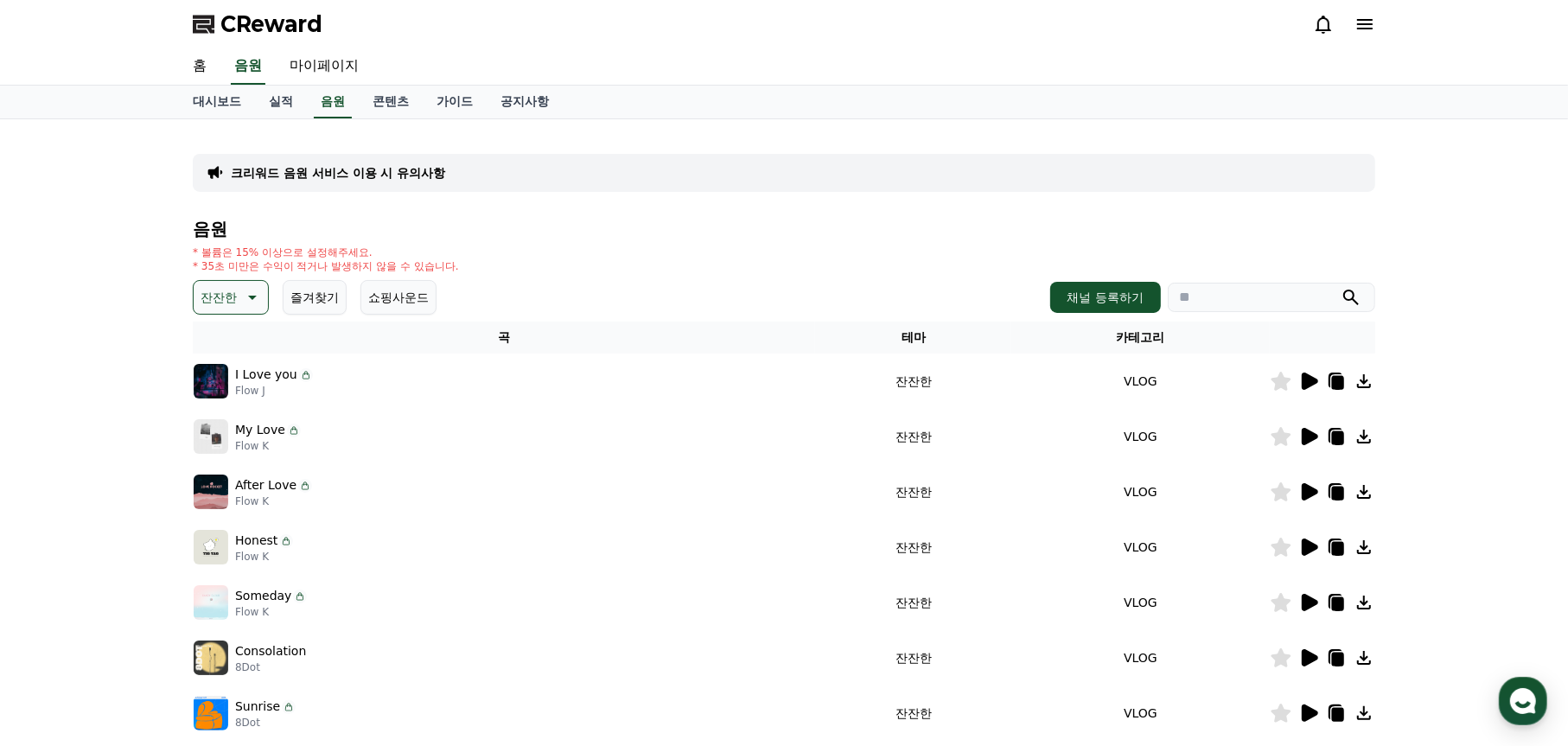
click at [1307, 430] on icon at bounding box center [1310, 437] width 16 height 17
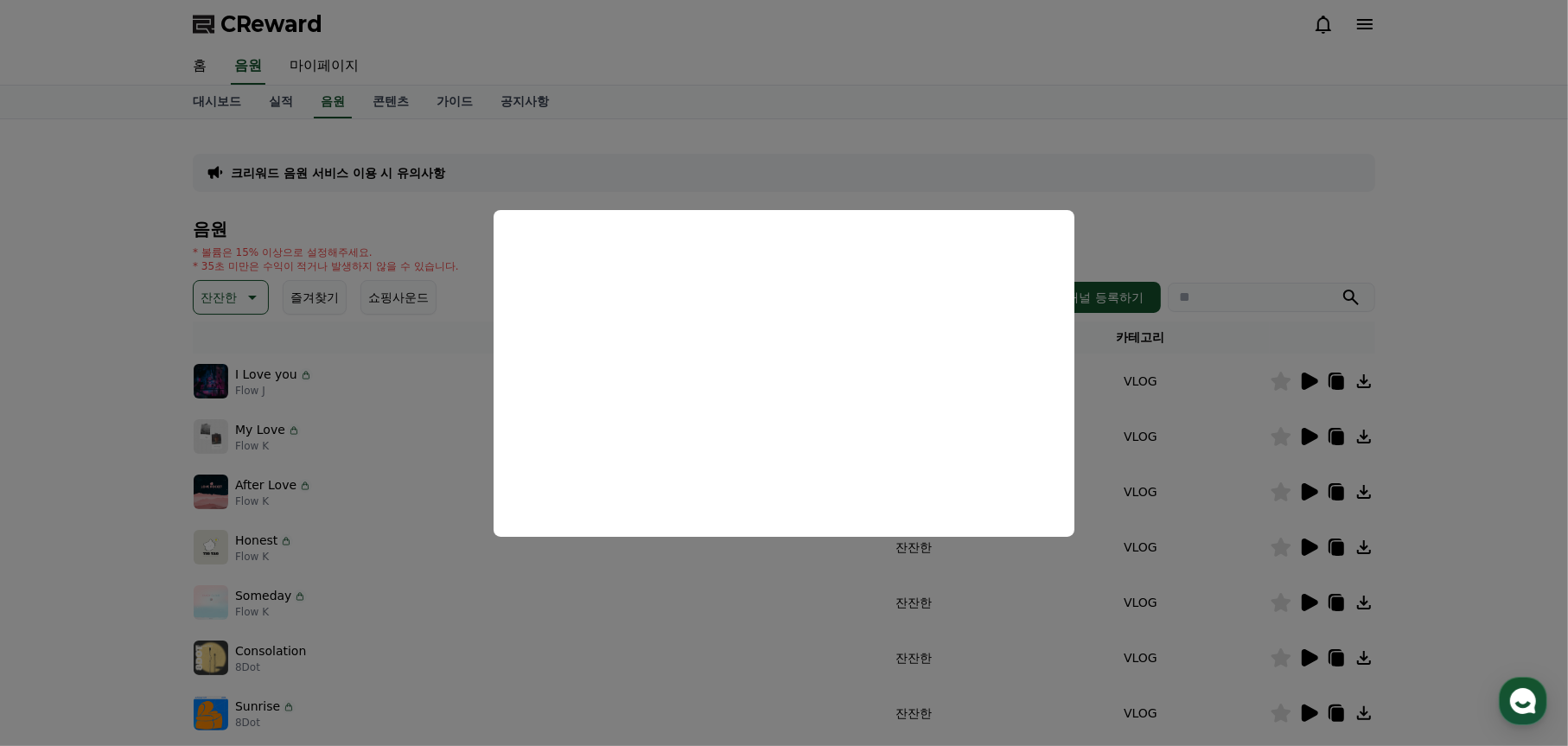
click at [289, 378] on button "close modal" at bounding box center [784, 373] width 1568 height 746
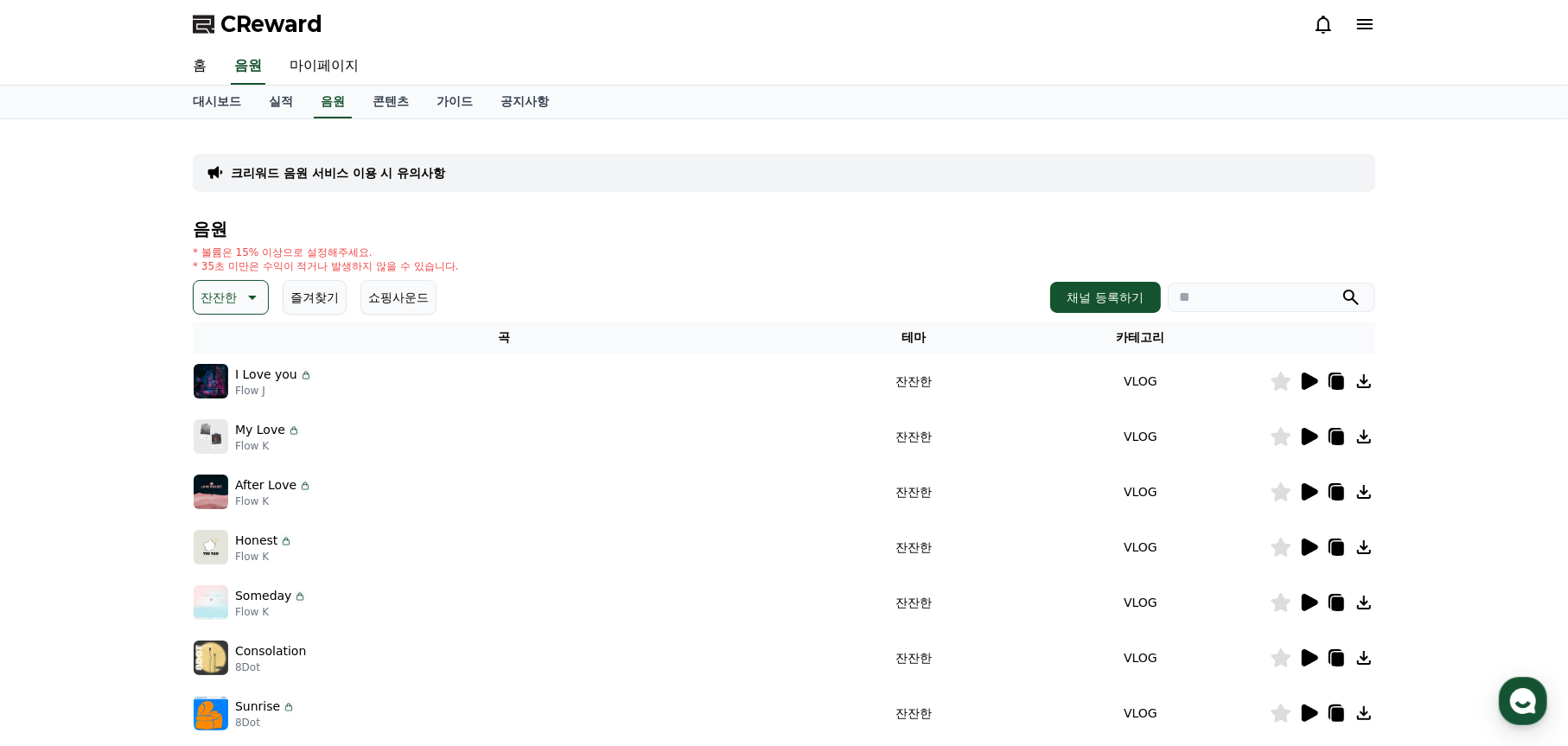
click at [1315, 376] on icon at bounding box center [1308, 381] width 21 height 21
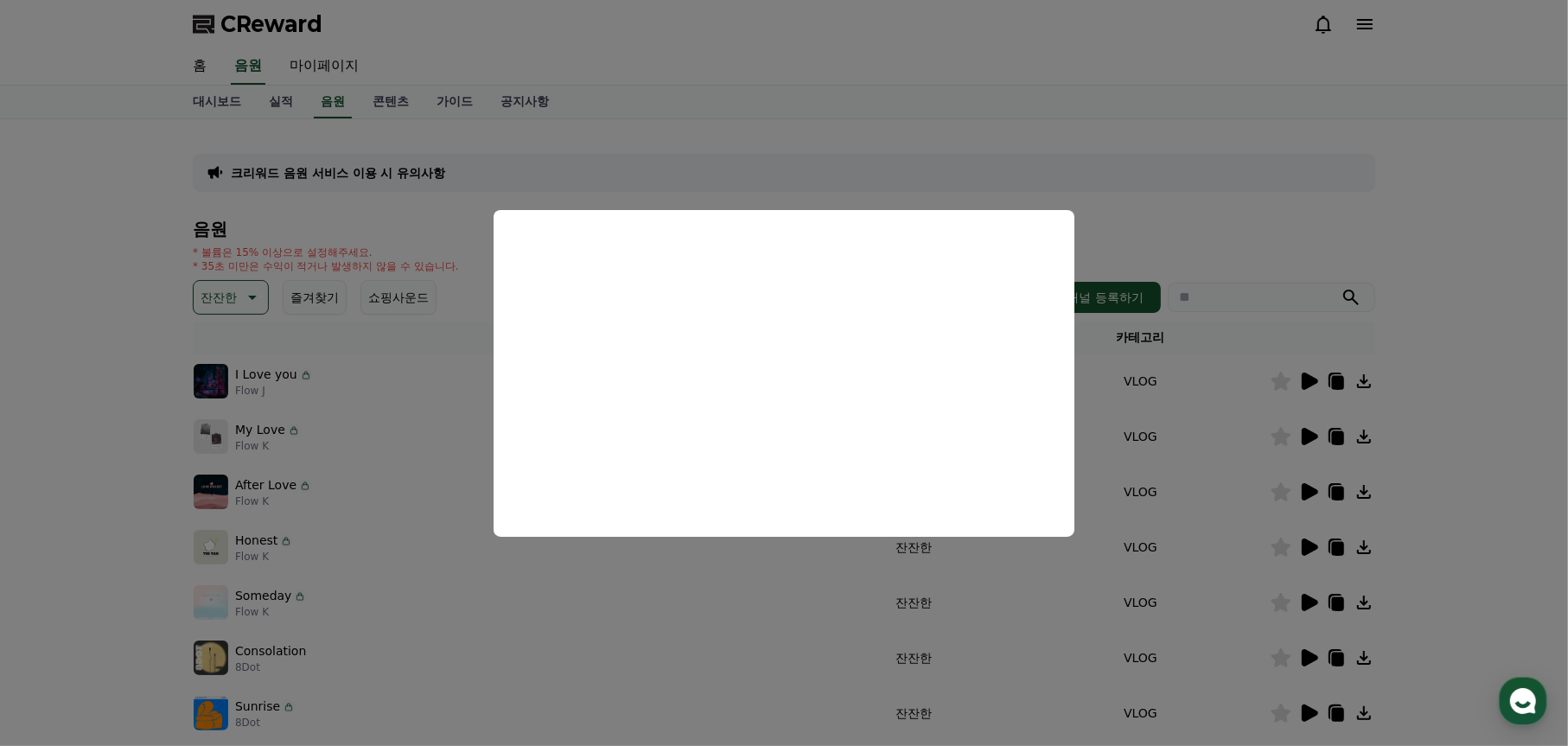
click at [1304, 494] on button "close modal" at bounding box center [784, 373] width 1568 height 746
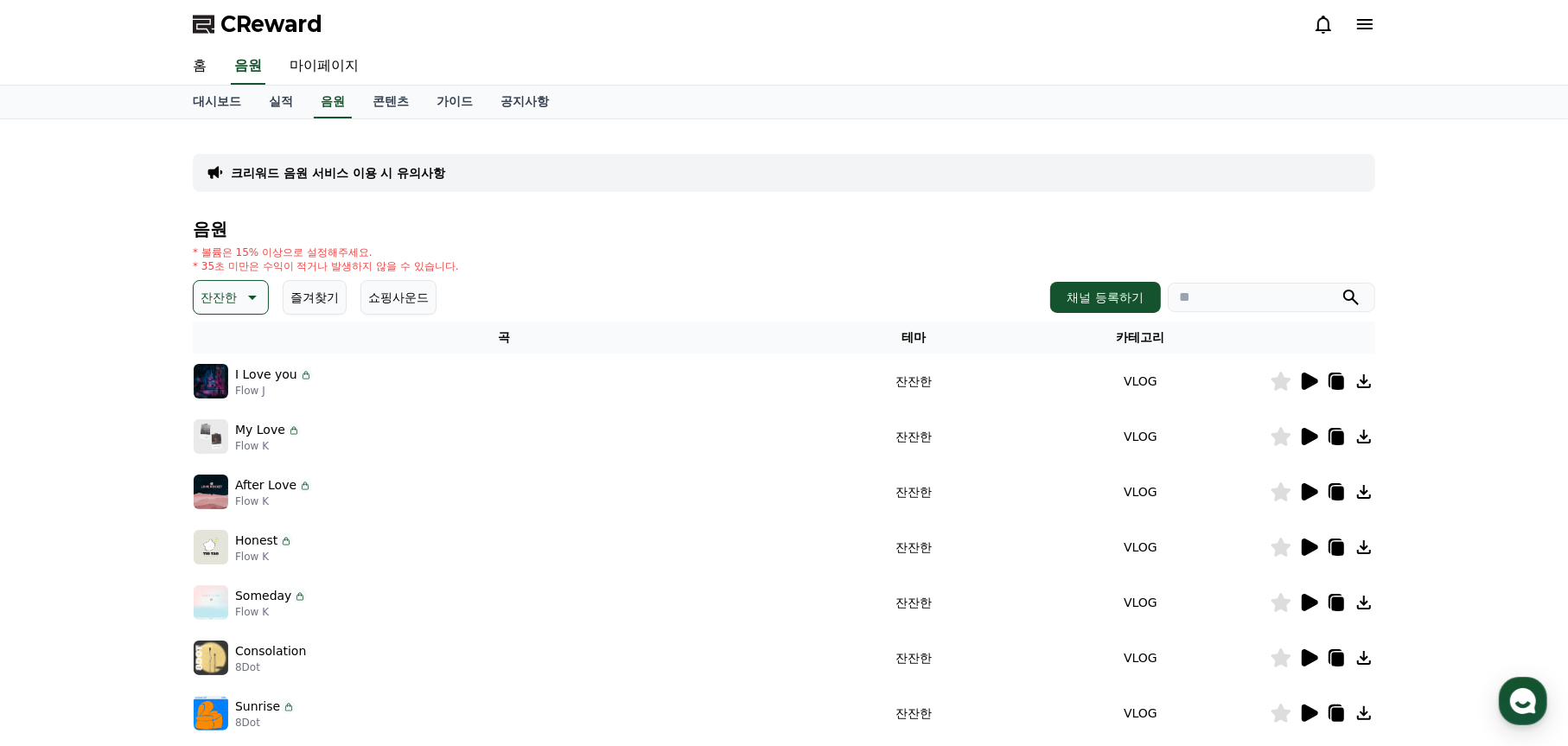
click at [1312, 496] on icon at bounding box center [1308, 492] width 21 height 21
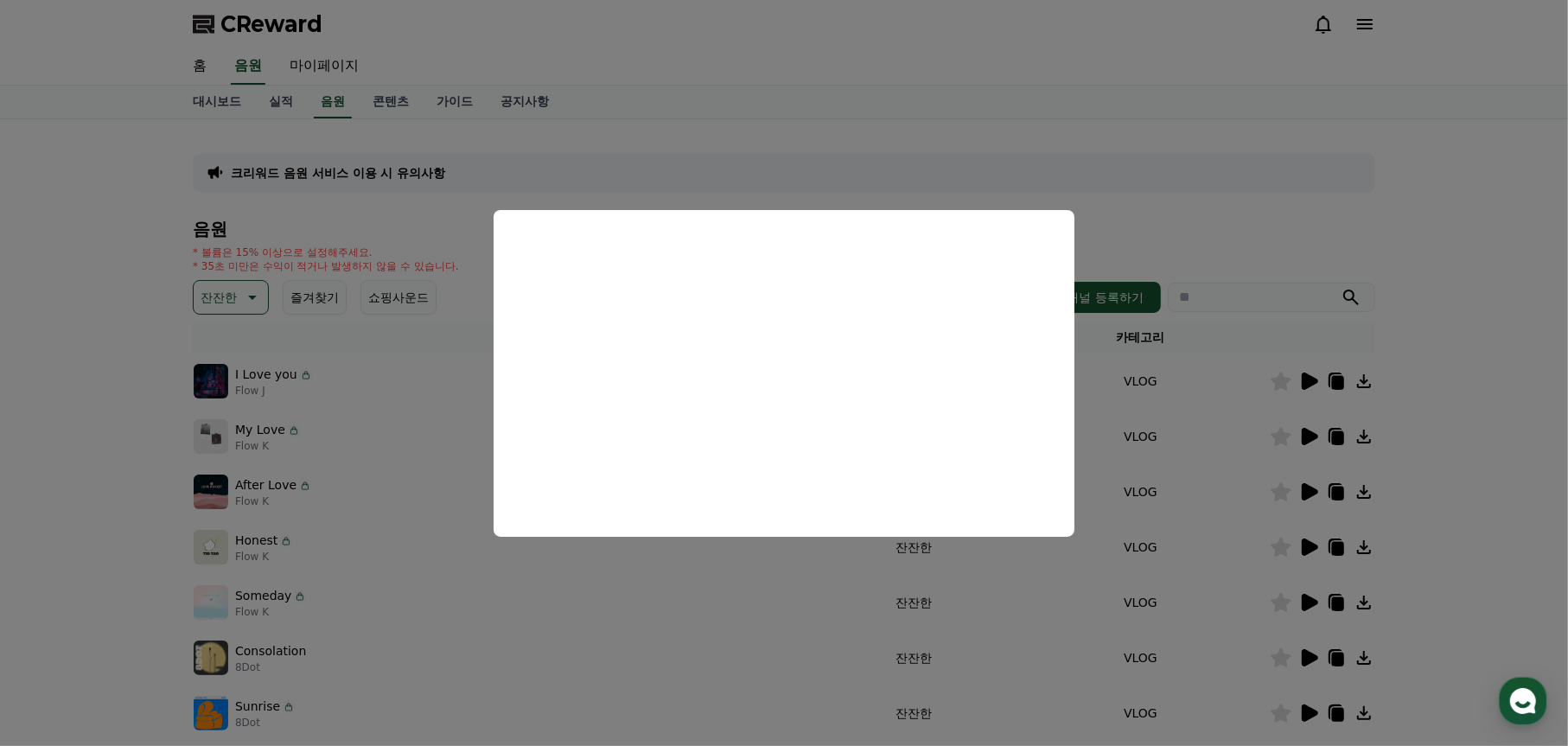
click at [1314, 548] on button "close modal" at bounding box center [784, 373] width 1568 height 746
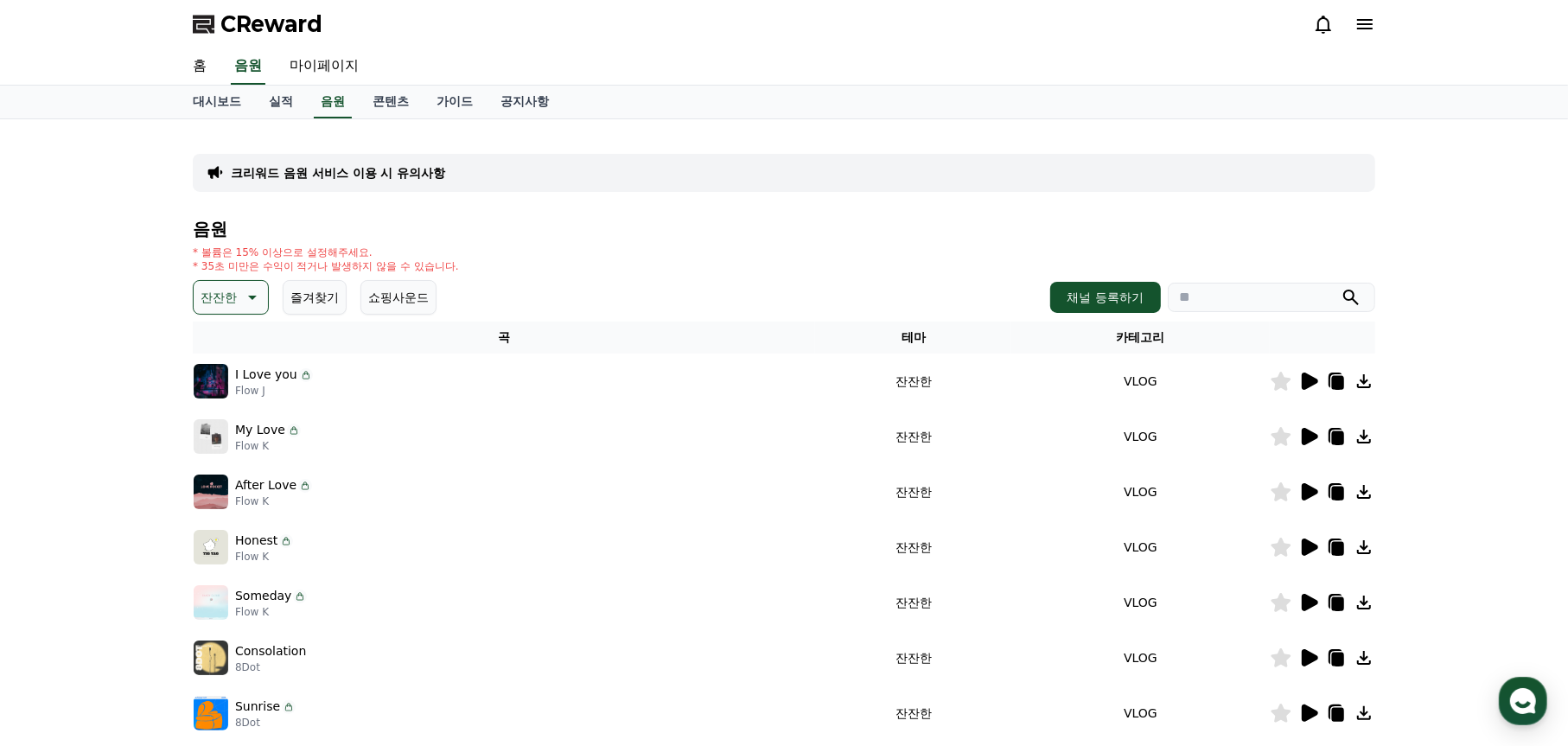
click at [1314, 548] on icon at bounding box center [1310, 547] width 16 height 17
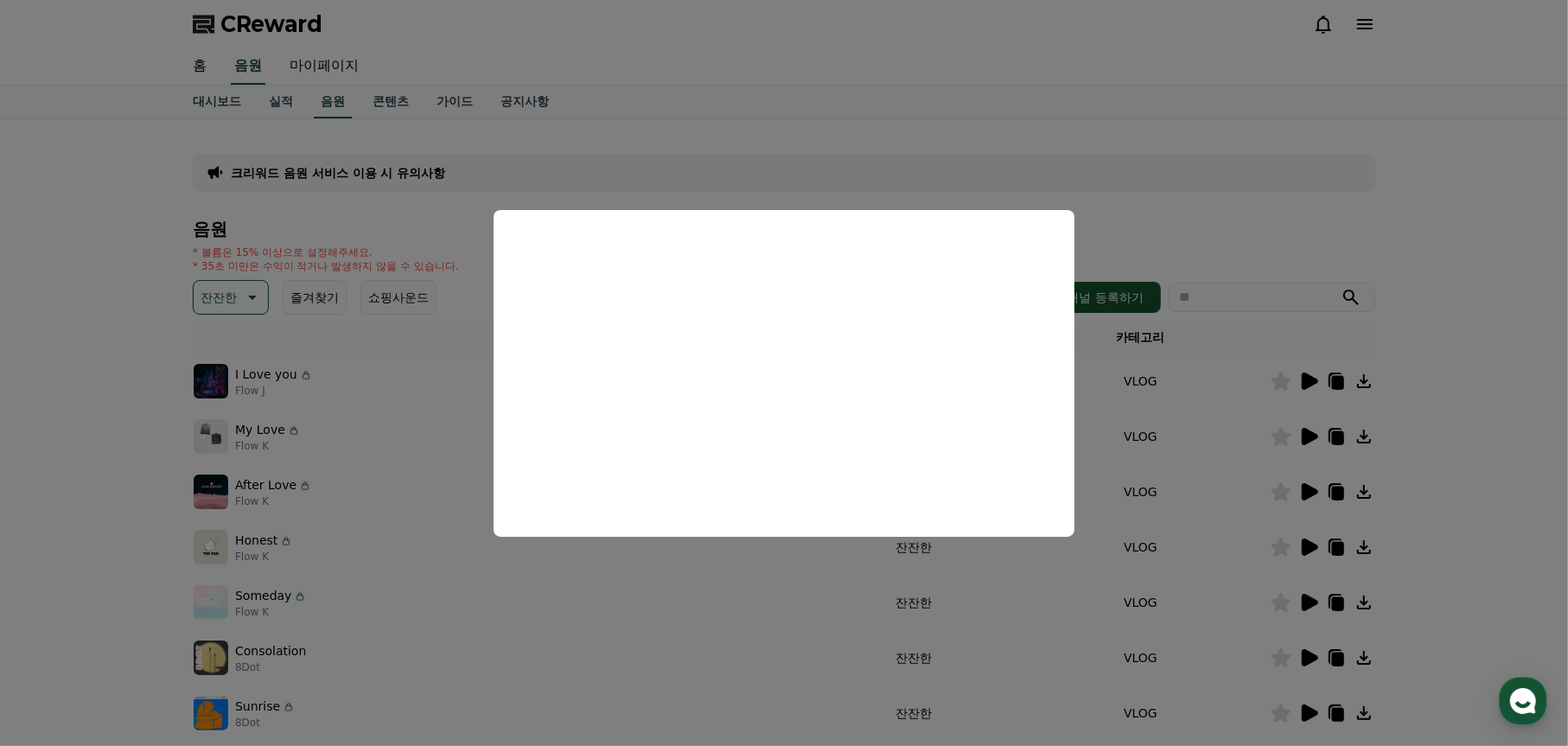
scroll to position [173, 0]
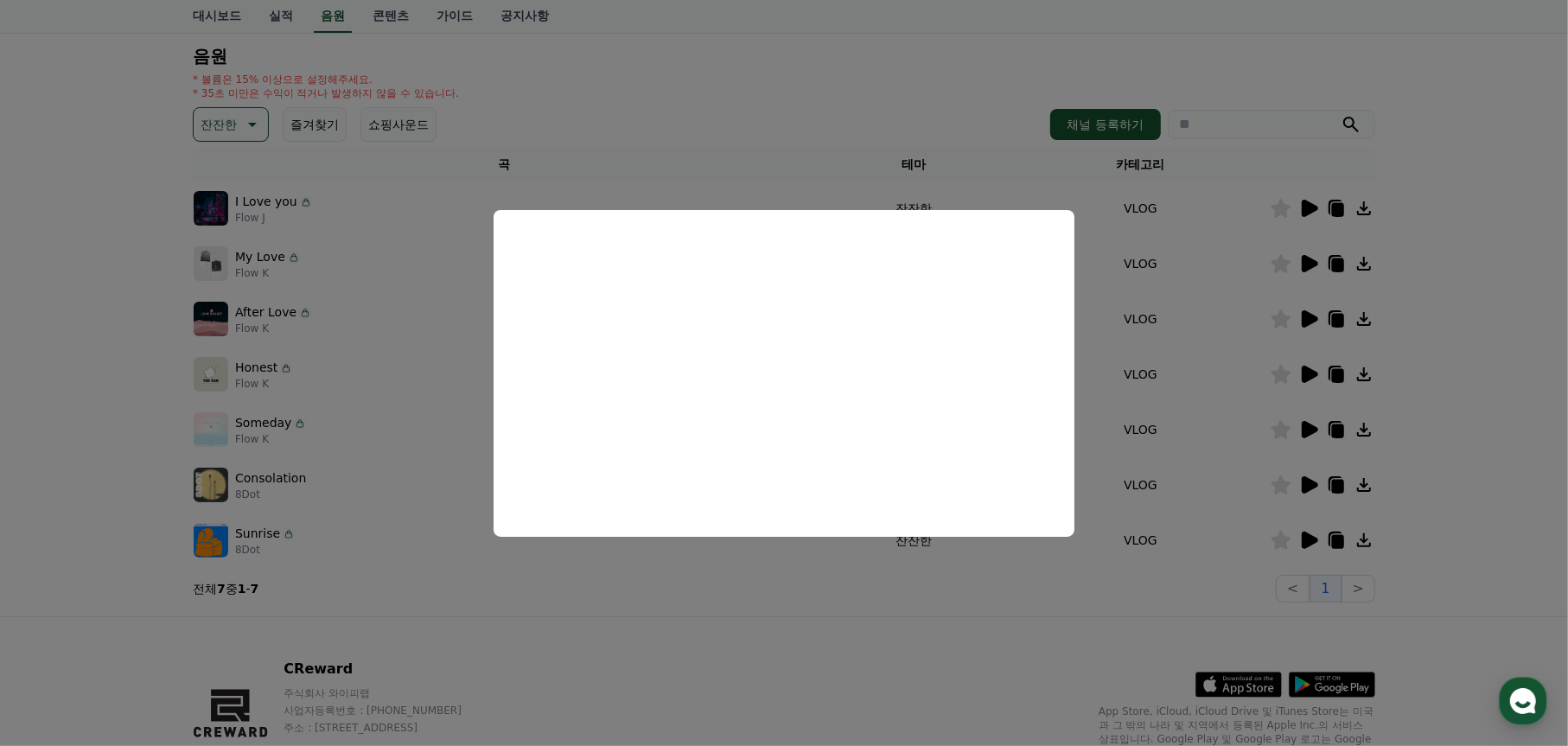
click at [1302, 541] on button "close modal" at bounding box center [784, 373] width 1568 height 746
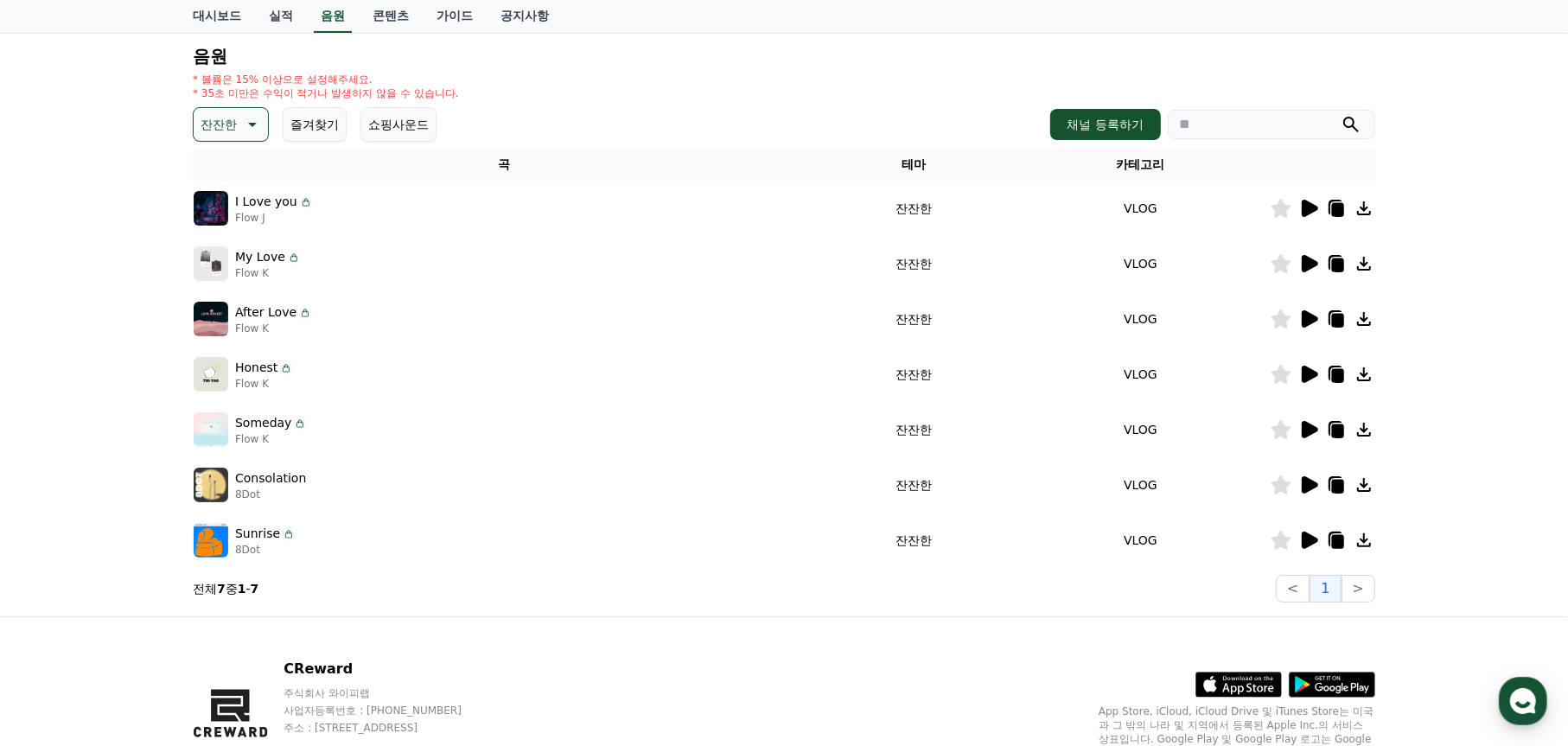
click at [1302, 541] on icon at bounding box center [1310, 540] width 16 height 17
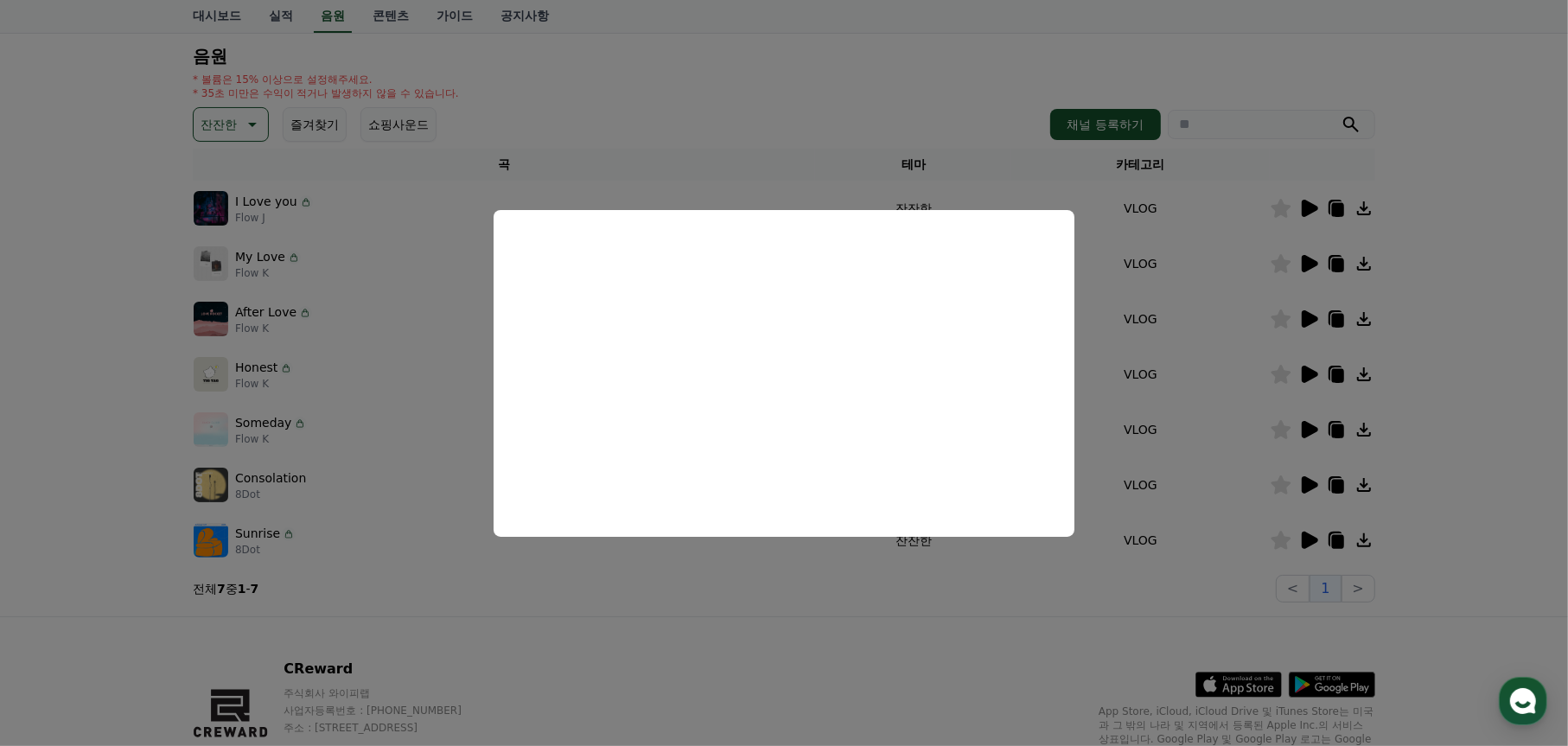
click at [1304, 484] on button "close modal" at bounding box center [784, 373] width 1568 height 746
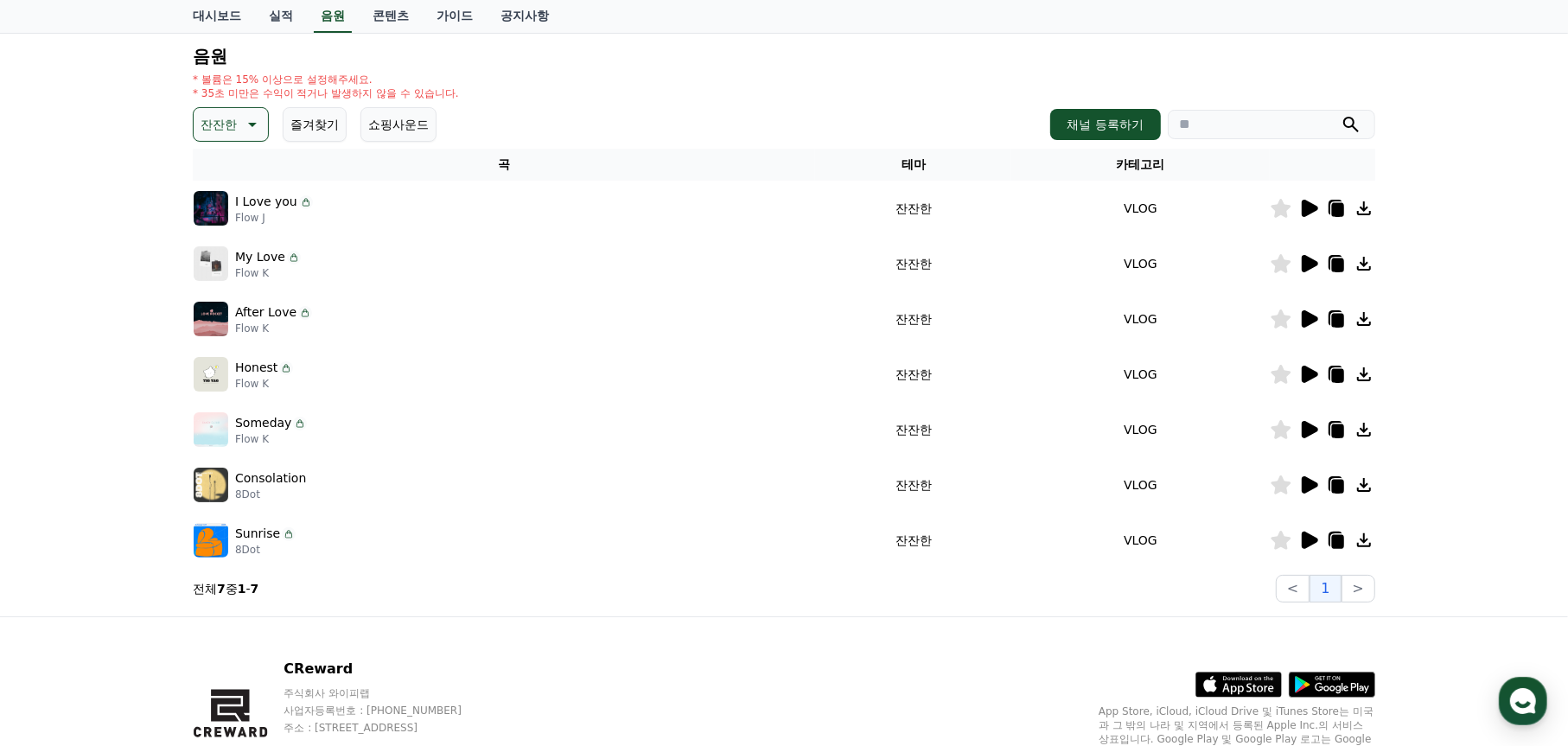
click at [1309, 484] on icon at bounding box center [1310, 485] width 16 height 17
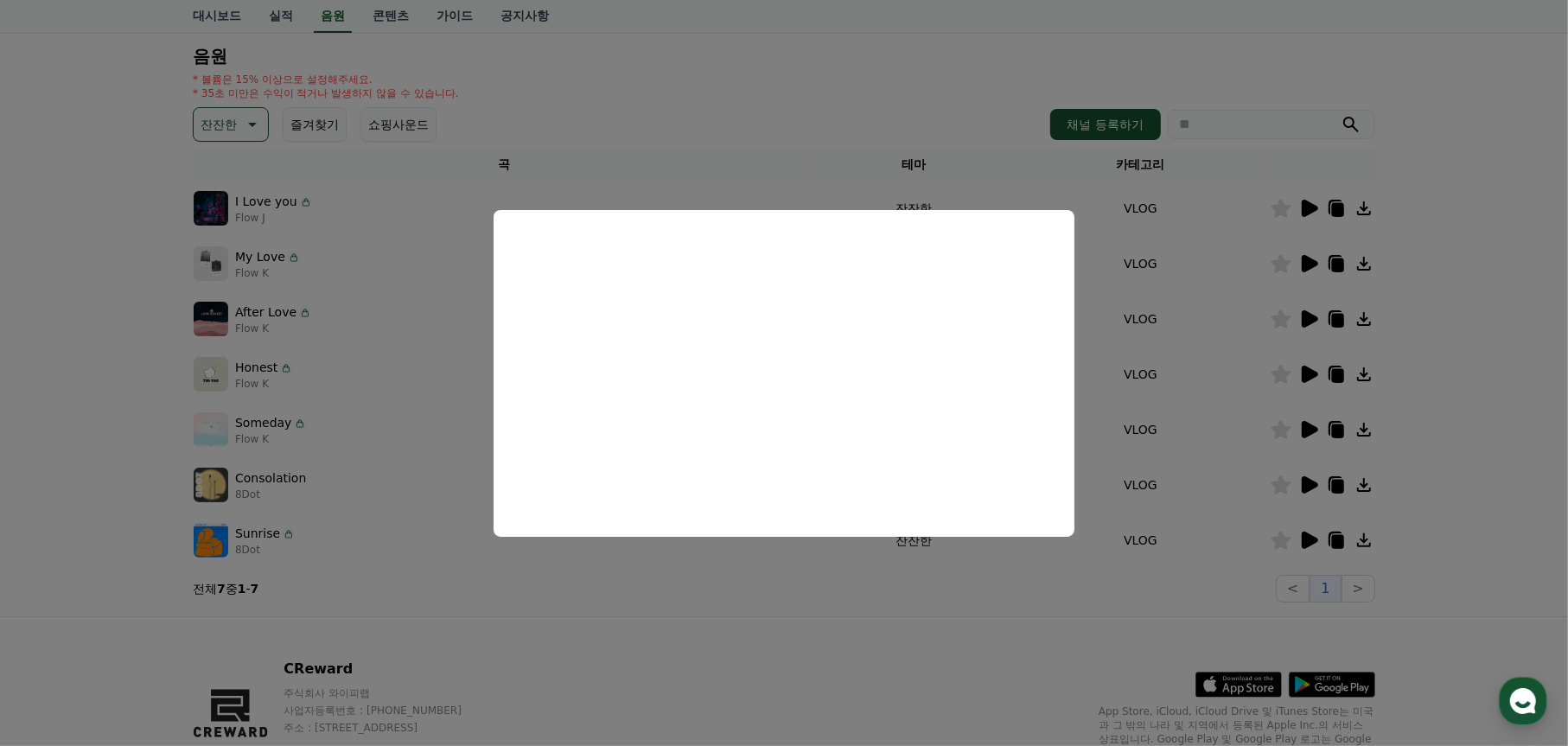
click at [1302, 431] on button "close modal" at bounding box center [784, 373] width 1568 height 746
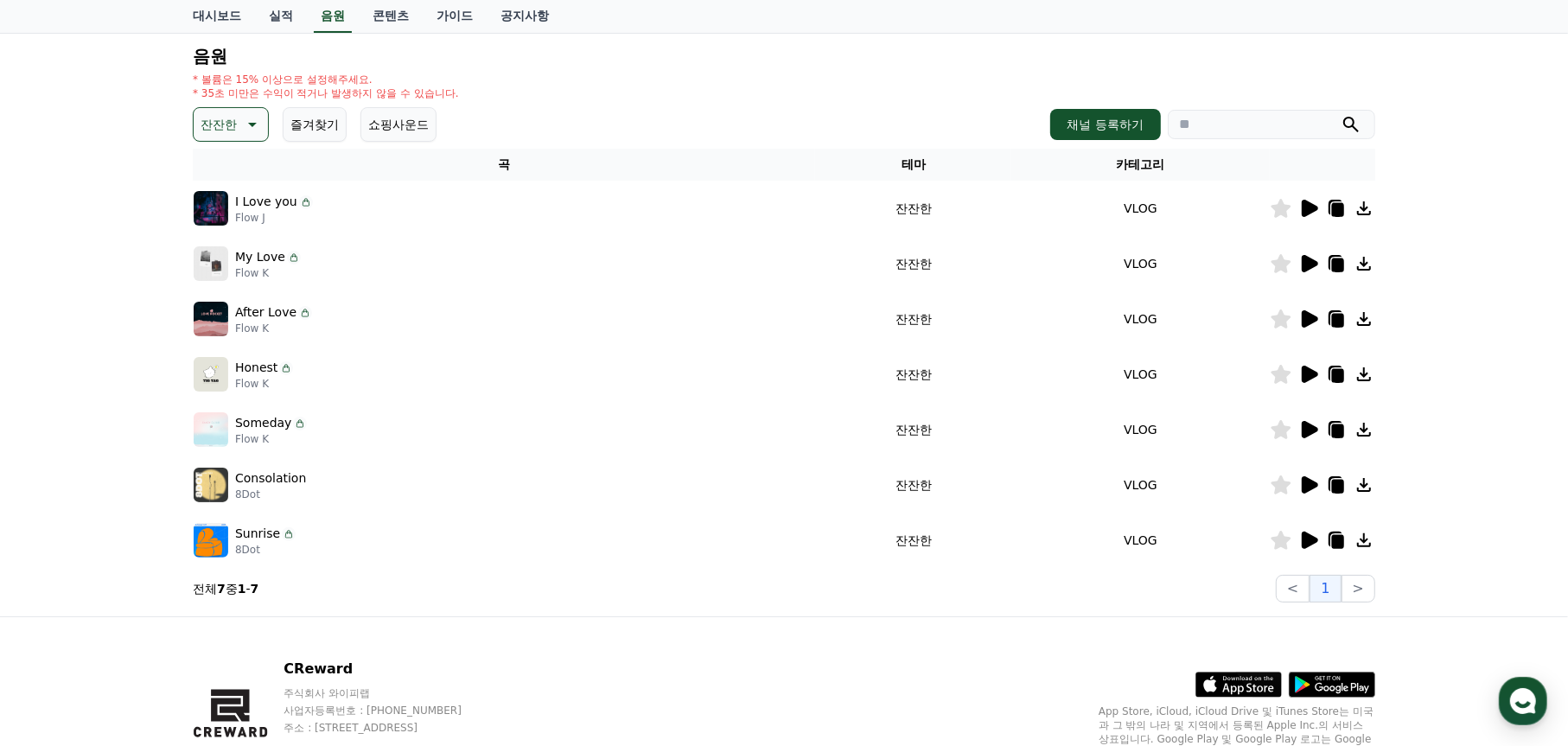
click at [1302, 431] on icon at bounding box center [1310, 429] width 16 height 17
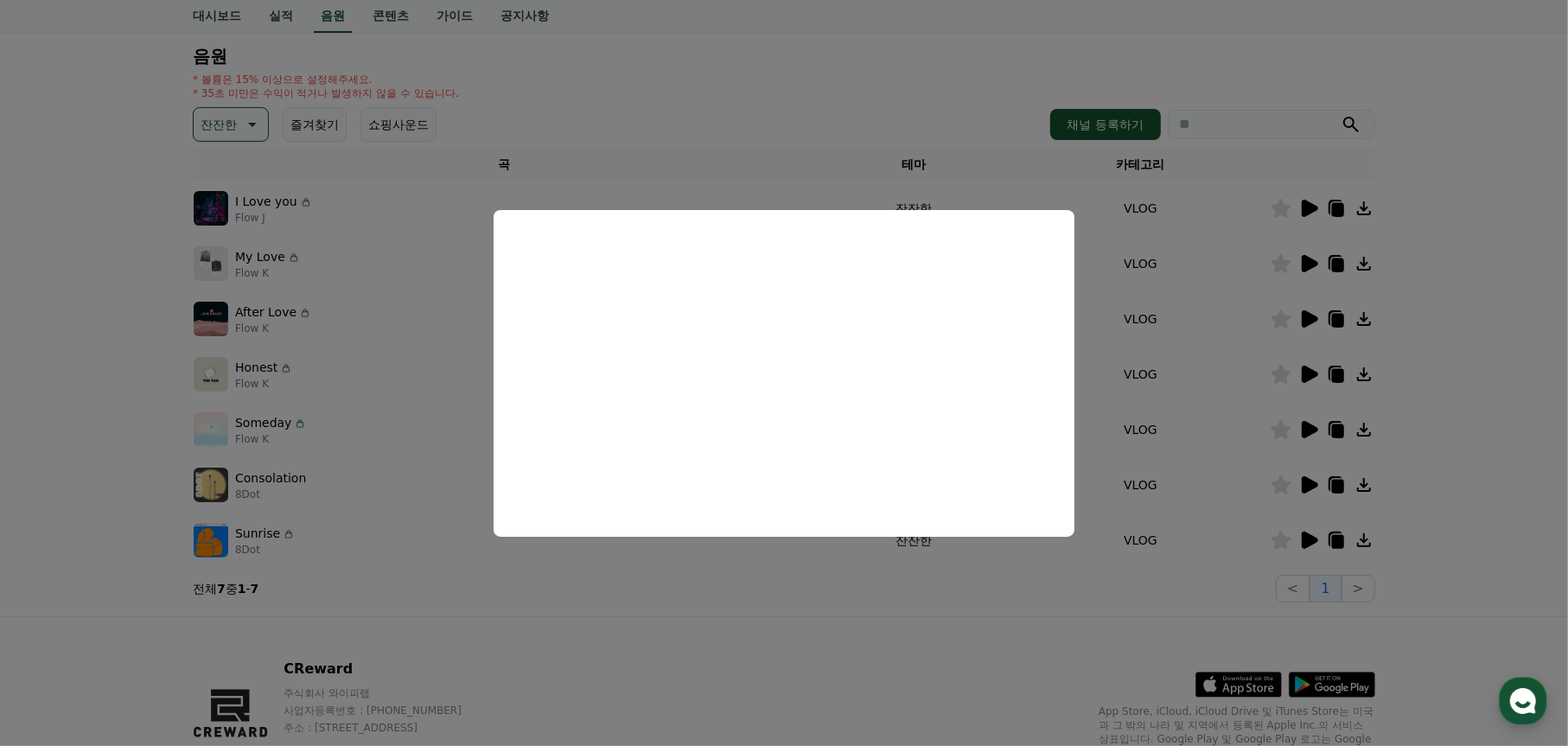
click at [1362, 426] on button "close modal" at bounding box center [784, 373] width 1568 height 746
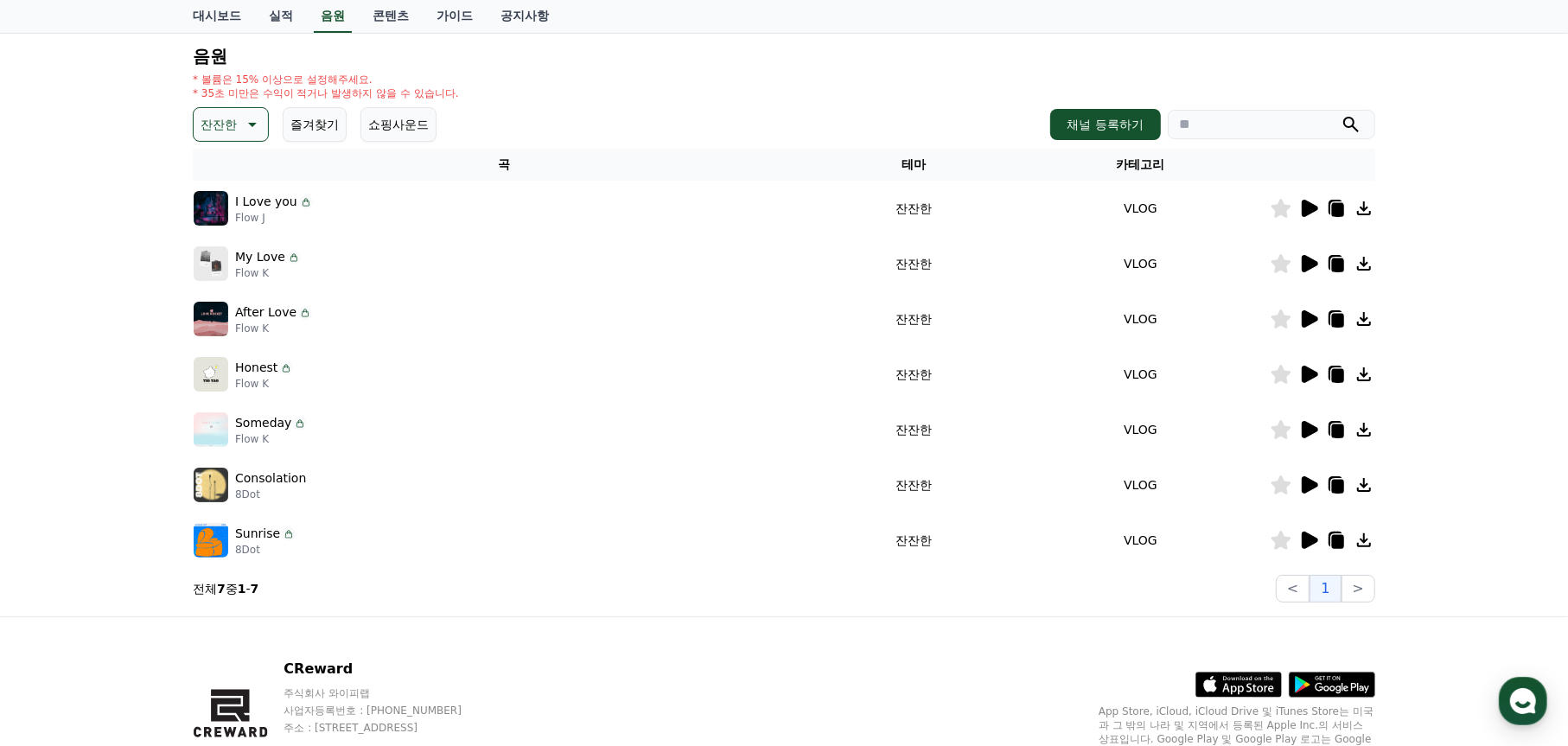
click at [1368, 429] on icon at bounding box center [1364, 429] width 21 height 21
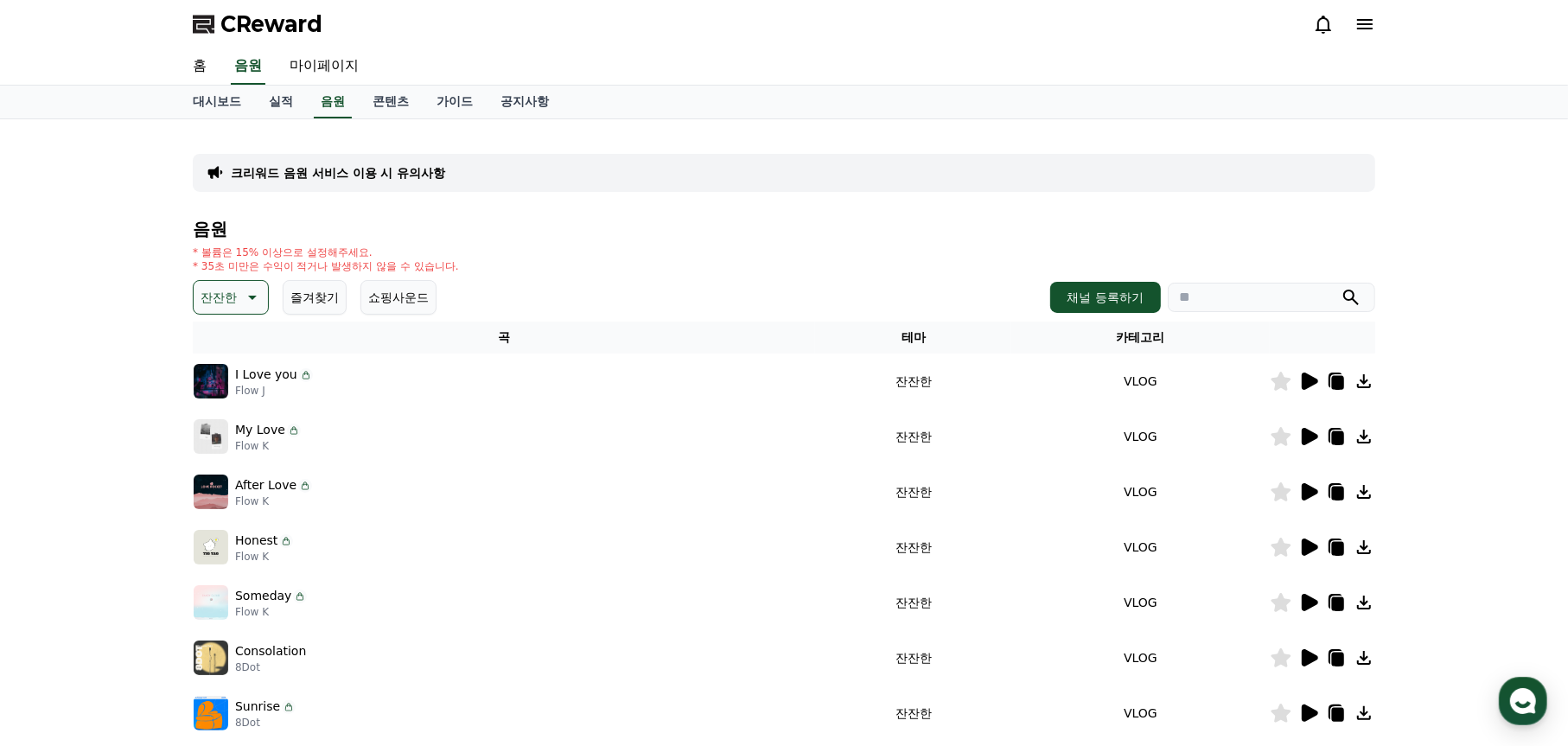
drag, startPoint x: 658, startPoint y: 217, endPoint x: 646, endPoint y: 215, distance: 12.2
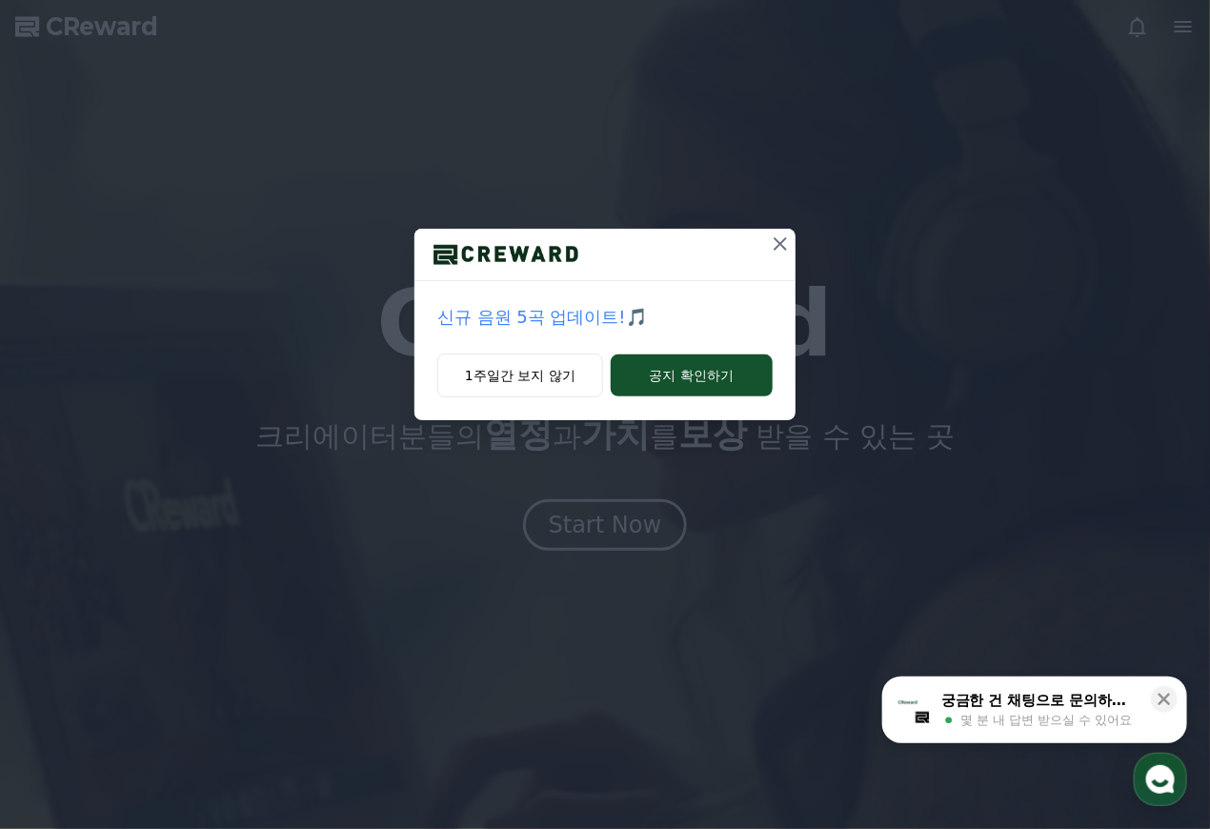
click at [784, 241] on icon at bounding box center [780, 243] width 23 height 23
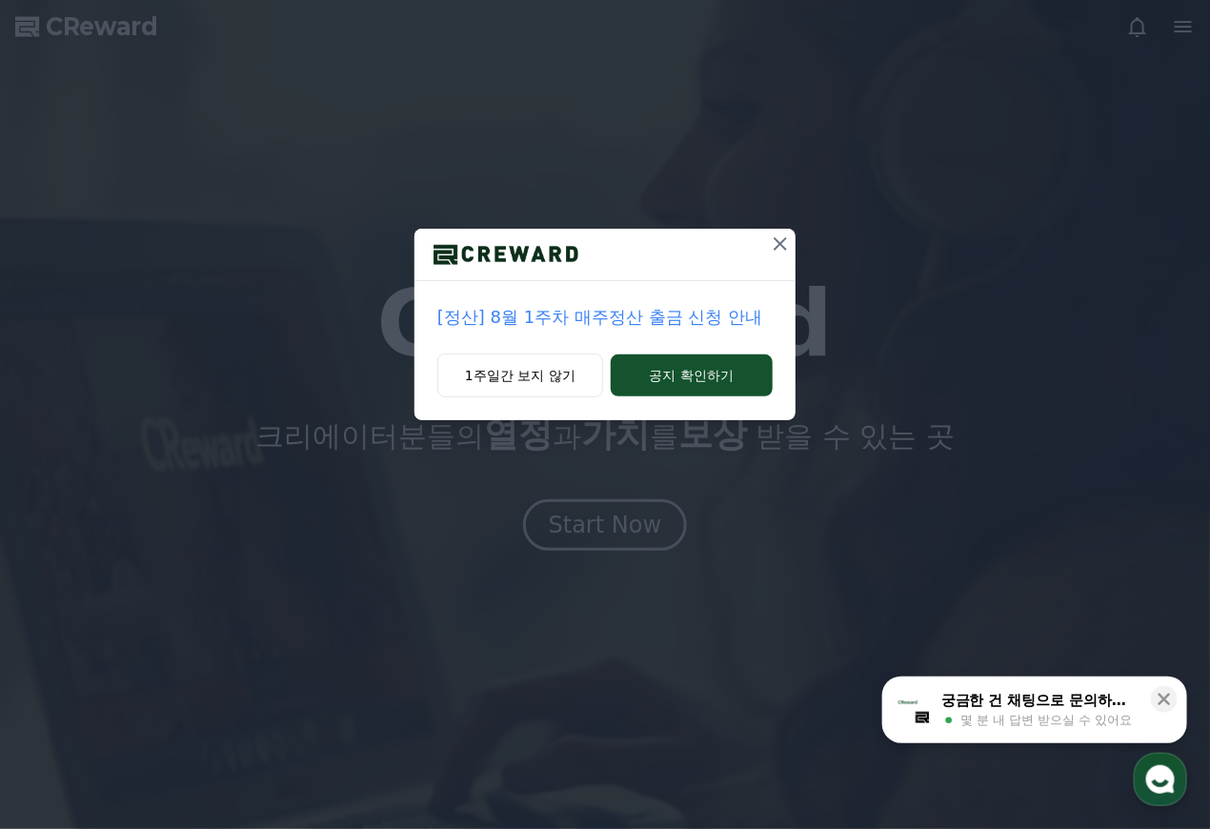
click at [789, 243] on icon at bounding box center [780, 243] width 23 height 23
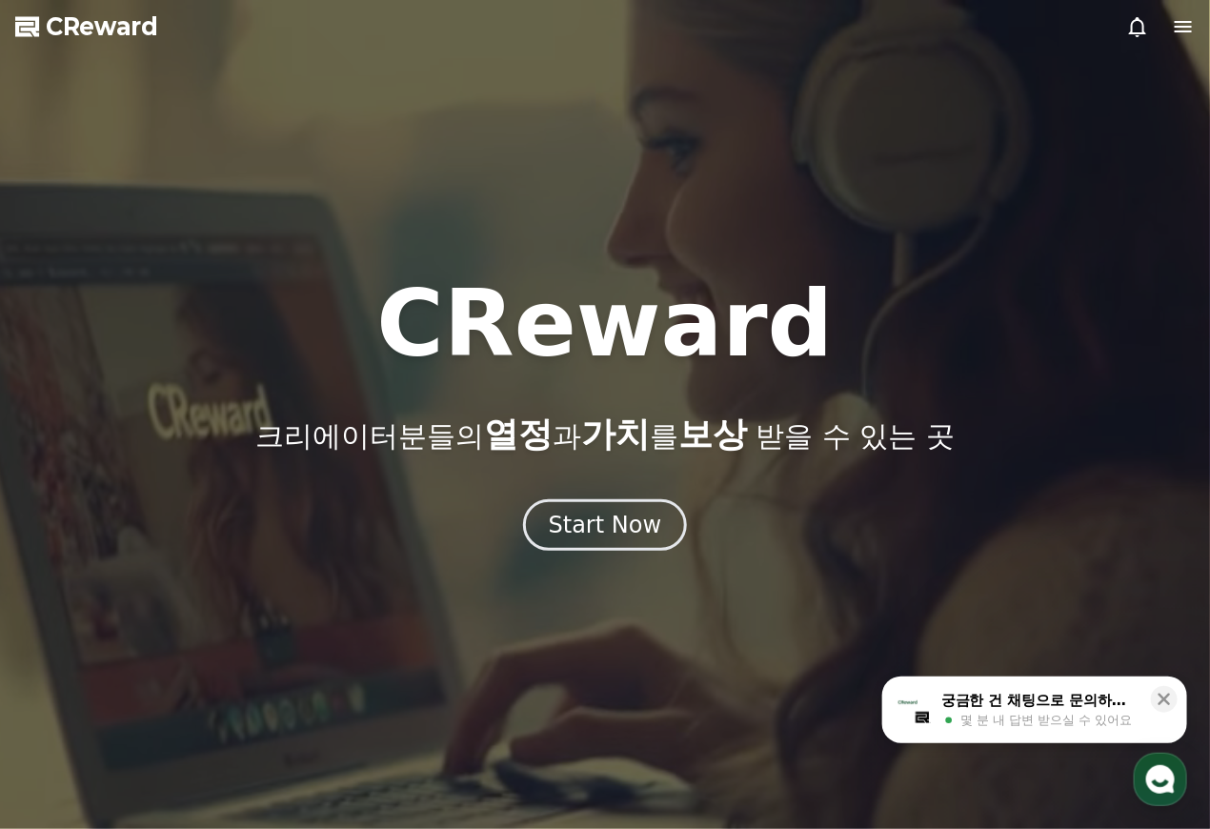
click at [1179, 36] on icon at bounding box center [1183, 26] width 23 height 23
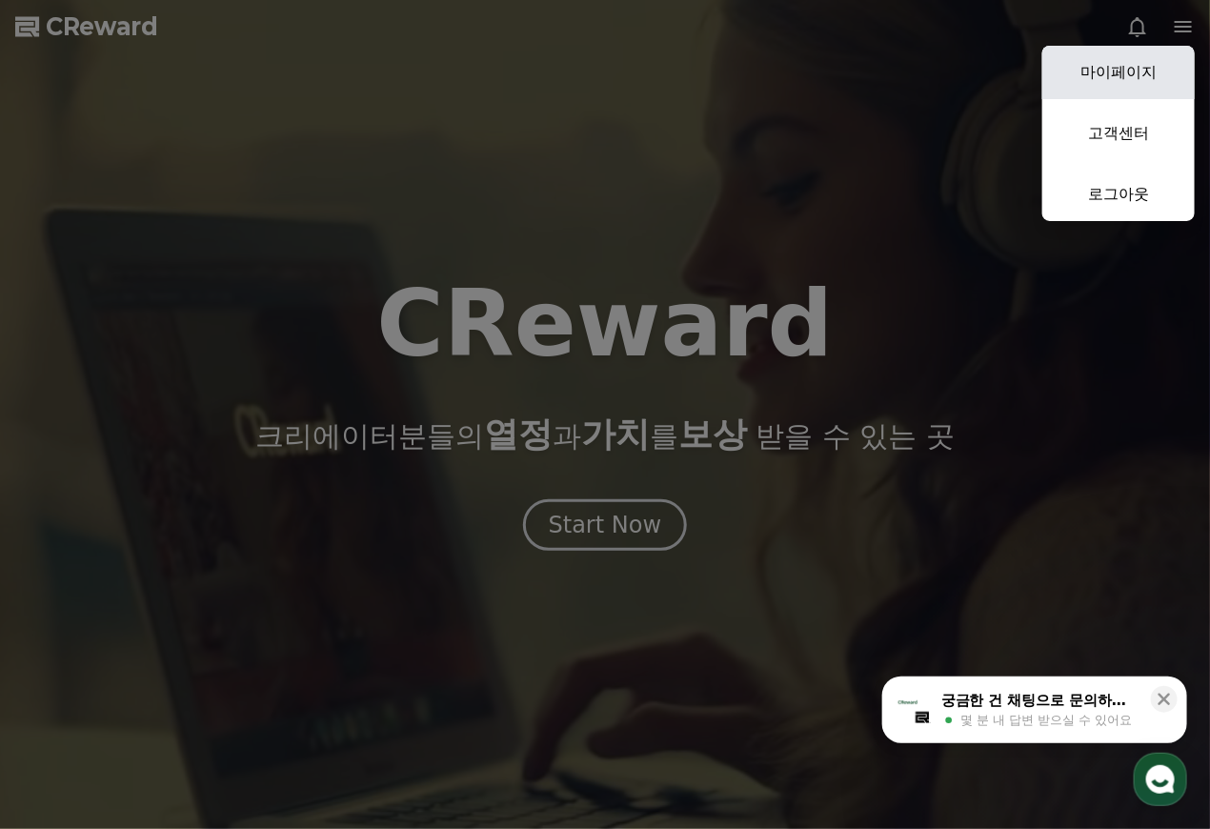
click at [1143, 80] on link "마이페이지" at bounding box center [1118, 72] width 152 height 53
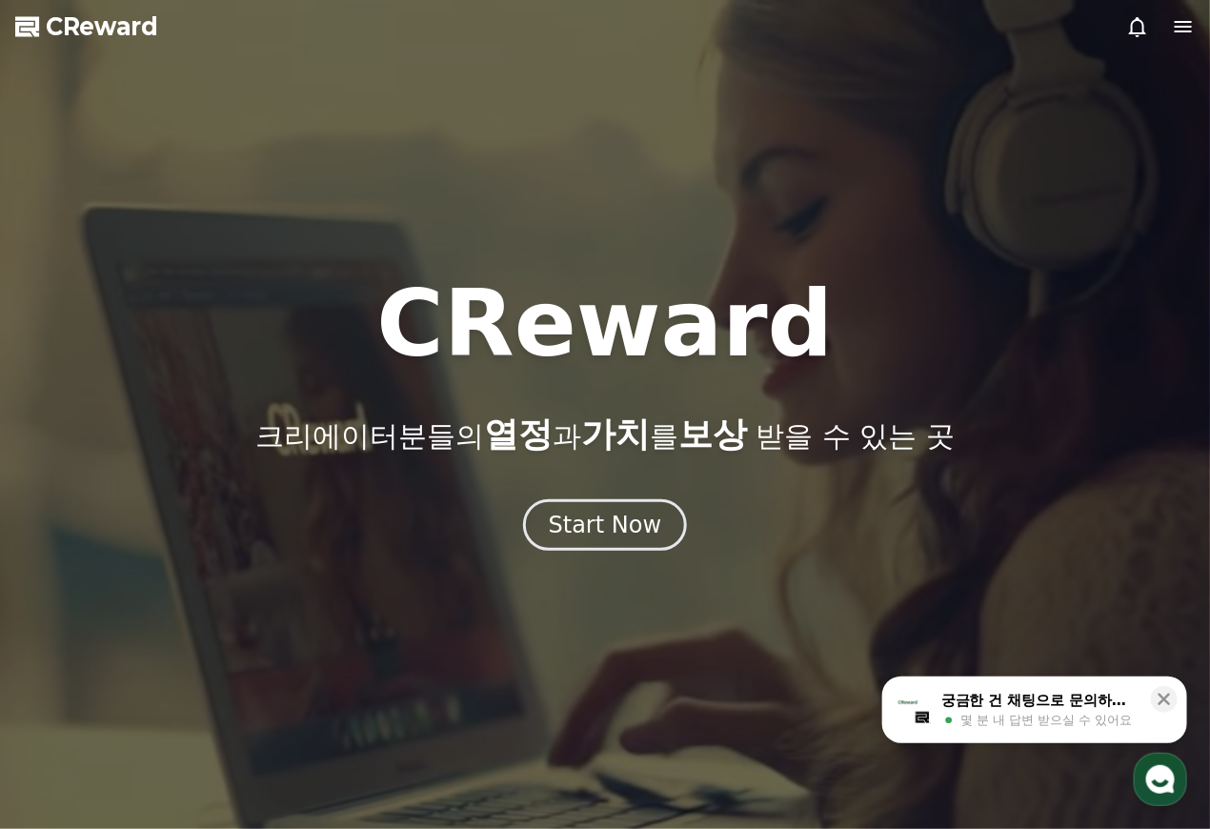
select select "**********"
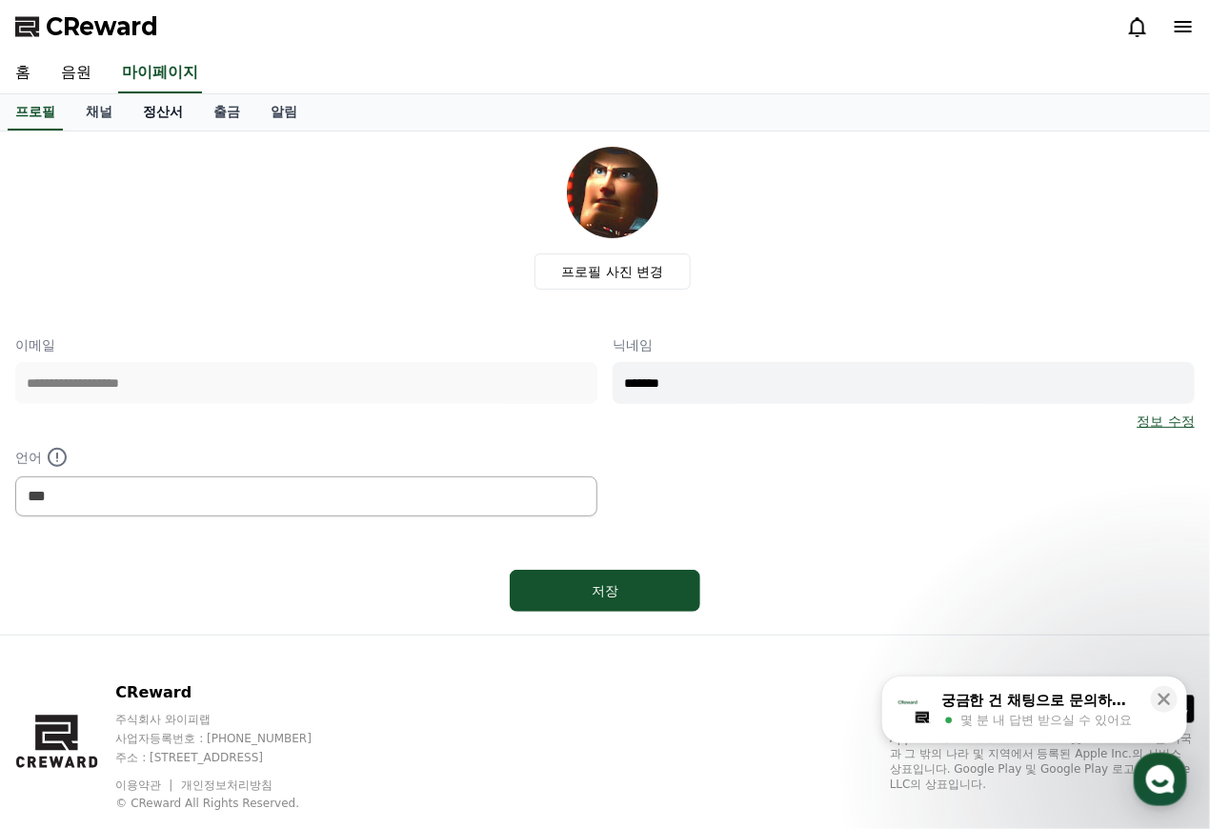
click at [152, 111] on link "정산서" at bounding box center [163, 112] width 71 height 36
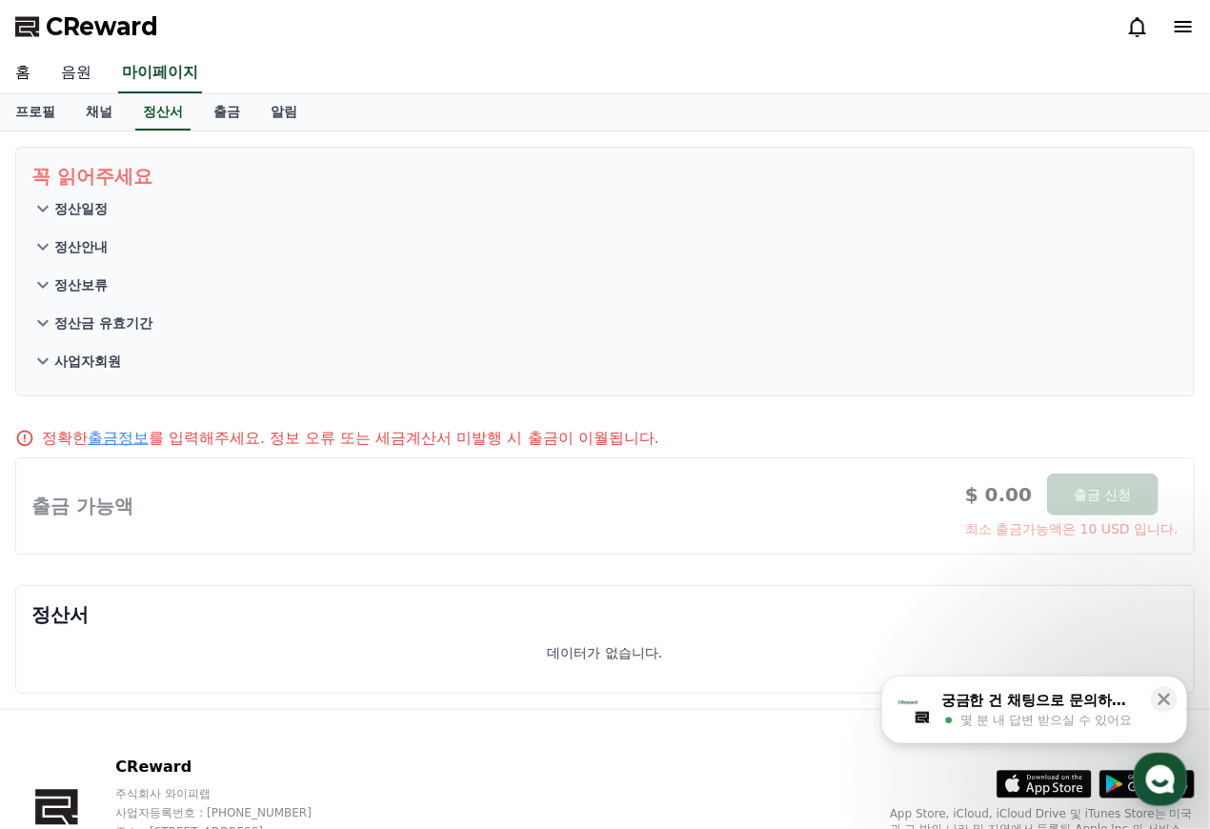
click at [83, 72] on link "음원" at bounding box center [76, 73] width 61 height 40
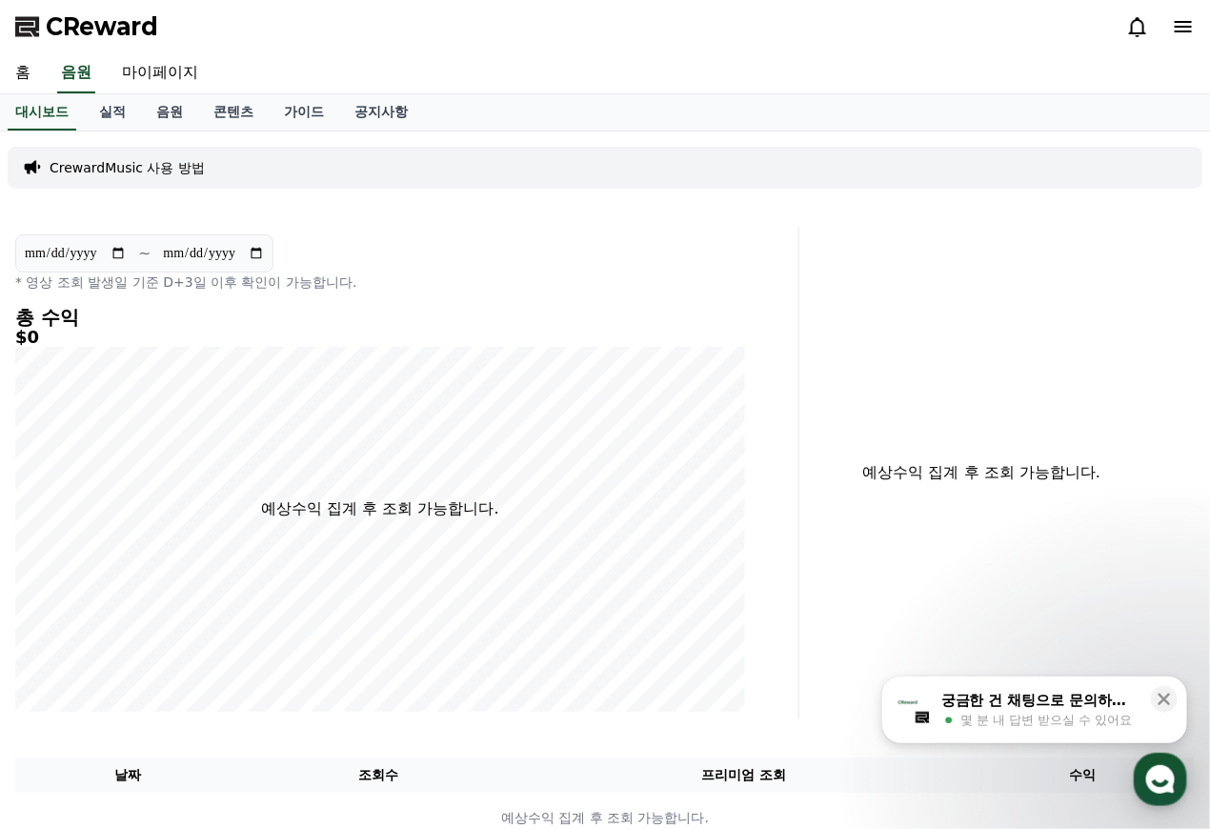
click at [152, 169] on p "CrewardMusic 사용 방법" at bounding box center [127, 167] width 155 height 19
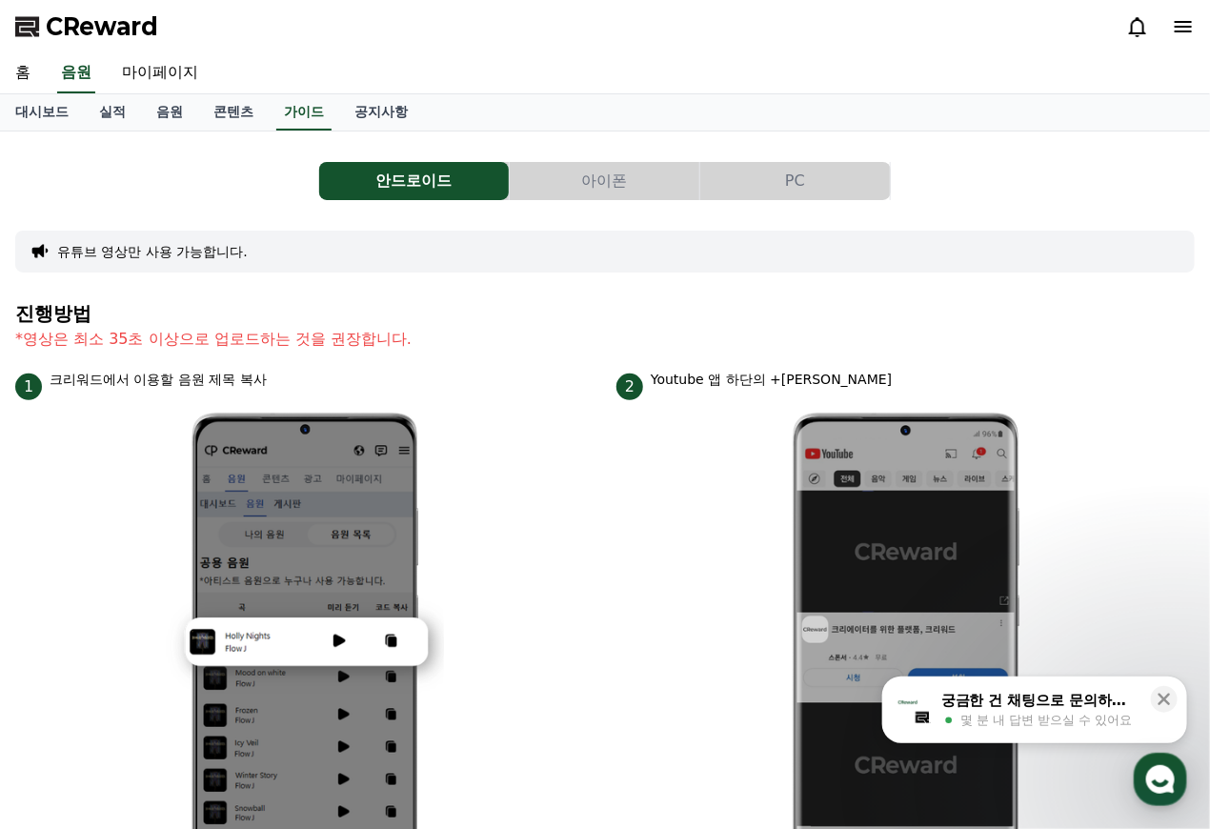
click at [812, 177] on button "PC" at bounding box center [795, 181] width 190 height 38
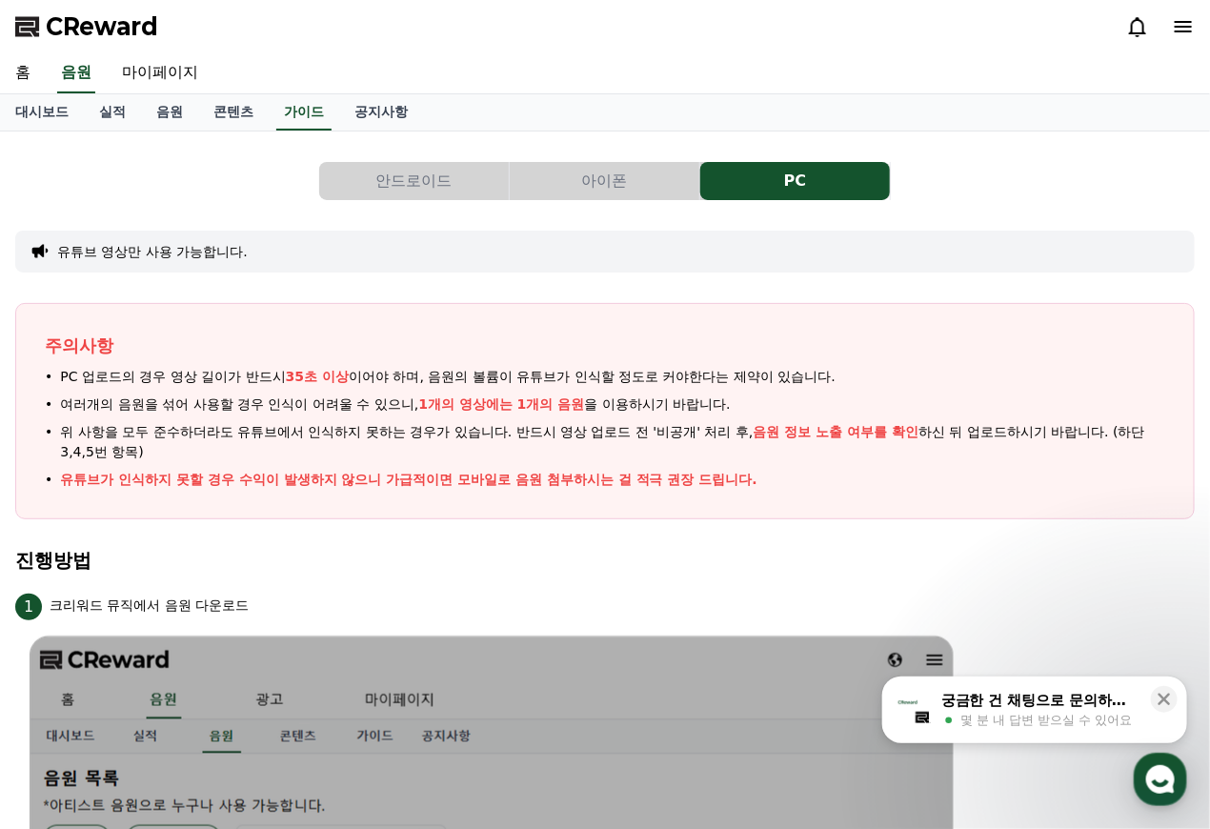
scroll to position [191, 0]
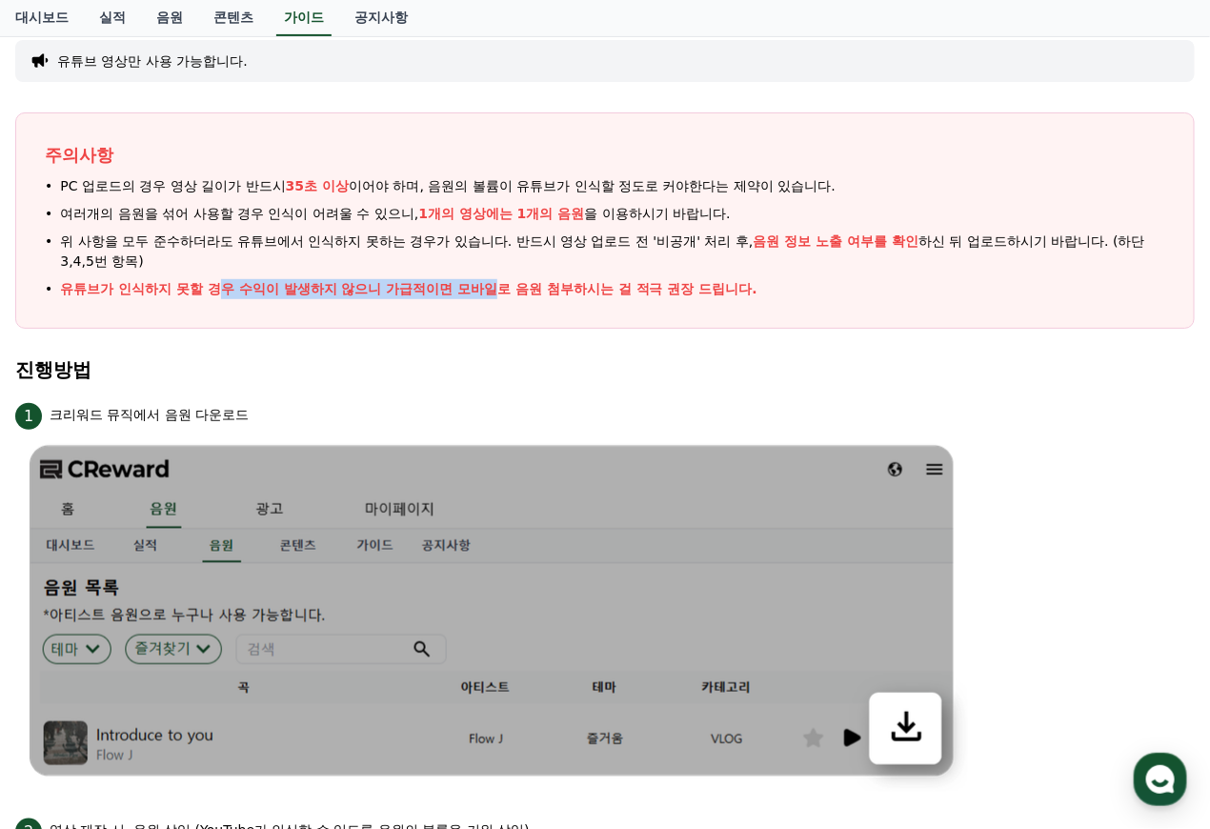
drag, startPoint x: 213, startPoint y: 278, endPoint x: 493, endPoint y: 281, distance: 279.2
click at [493, 281] on p "유튜브가 인식하지 못할 경우 수익이 발생하지 않으니 가급적이면 모바일로 음원 첨부하시는 걸 적극 권장 드립니다." at bounding box center [408, 289] width 697 height 20
click at [525, 281] on p "유튜브가 인식하지 못할 경우 수익이 발생하지 않으니 가급적이면 모바일로 음원 첨부하시는 걸 적극 권장 드립니다." at bounding box center [408, 289] width 697 height 20
drag, startPoint x: 267, startPoint y: 292, endPoint x: 433, endPoint y: 296, distance: 166.8
click at [433, 296] on p "유튜브가 인식하지 못할 경우 수익이 발생하지 않으니 가급적이면 모바일로 음원 첨부하시는 걸 적극 권장 드립니다." at bounding box center [408, 289] width 697 height 20
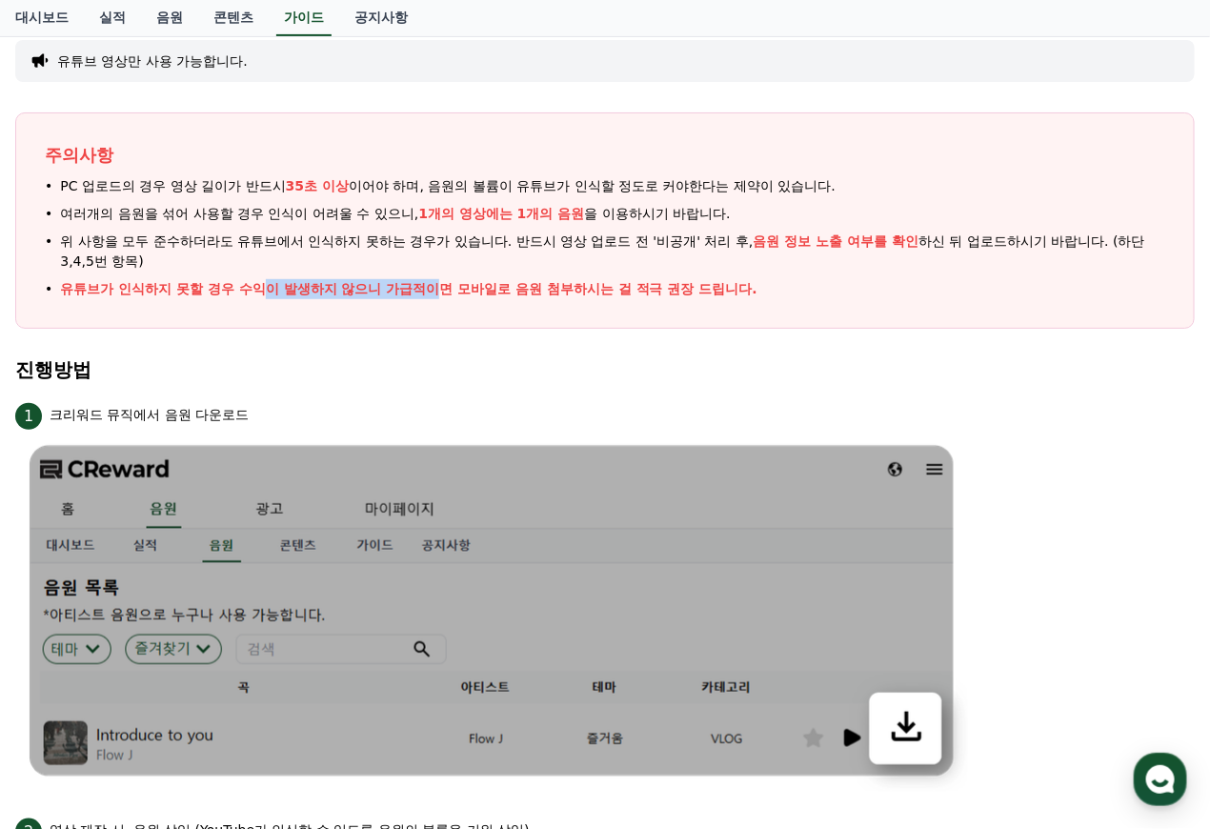
click at [433, 296] on p "유튜브가 인식하지 못할 경우 수익이 발생하지 않으니 가급적이면 모바일로 음원 첨부하시는 걸 적극 권장 드립니다." at bounding box center [408, 289] width 697 height 20
drag, startPoint x: 274, startPoint y: 292, endPoint x: 474, endPoint y: 289, distance: 199.1
click at [470, 289] on p "유튜브가 인식하지 못할 경우 수익이 발생하지 않으니 가급적이면 모바일로 음원 첨부하시는 걸 적극 권장 드립니다." at bounding box center [408, 289] width 697 height 20
click at [476, 289] on p "유튜브가 인식하지 못할 경우 수익이 발생하지 않으니 가급적이면 모바일로 음원 첨부하시는 걸 적극 권장 드립니다." at bounding box center [408, 289] width 697 height 20
drag, startPoint x: 300, startPoint y: 189, endPoint x: 397, endPoint y: 189, distance: 97.2
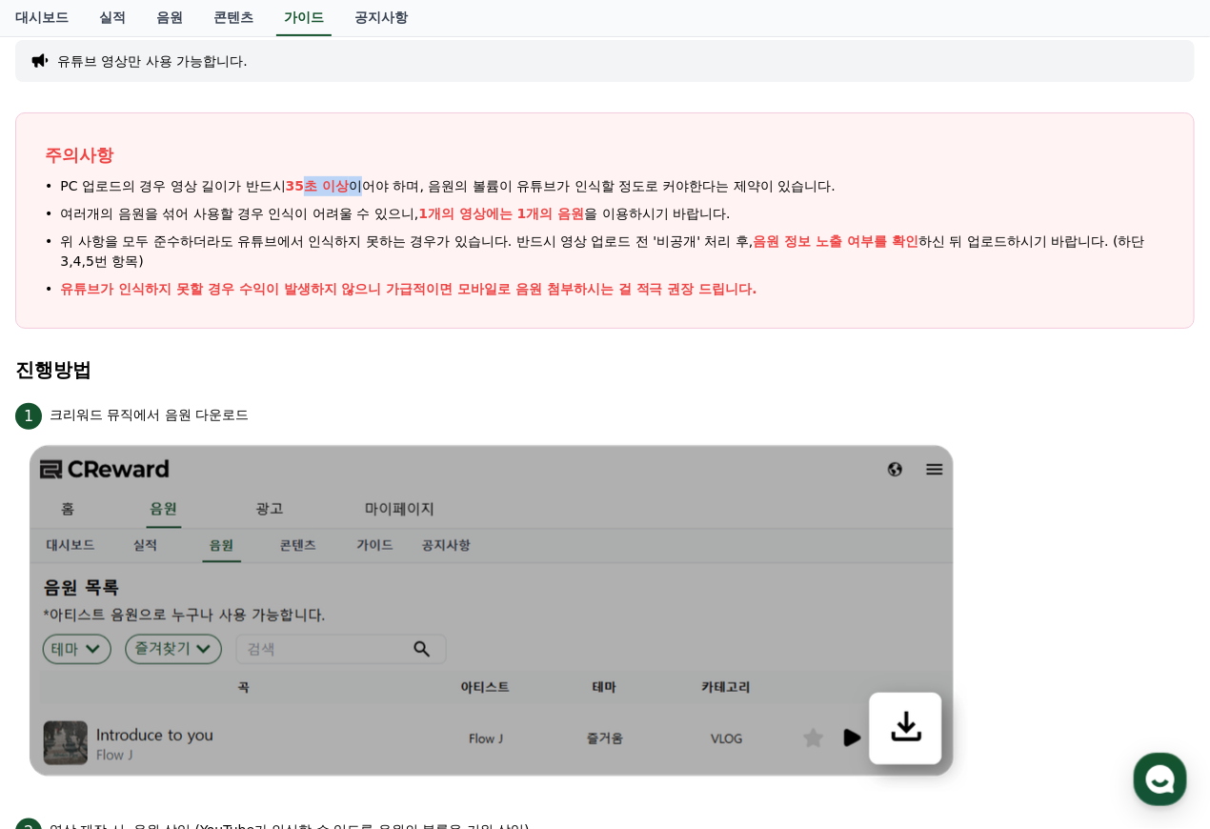
click at [366, 189] on span "PC 업로드의 경우 영상 길이가 반드시 35초 이상 이어야 하며, 음원의 볼륨이 유튜브가 인식할 정도로 커야한다는 제약이 있습니다." at bounding box center [448, 186] width 776 height 20
click at [406, 190] on span "PC 업로드의 경우 영상 길이가 반드시 35초 이상 이어야 하며, 음원의 볼륨이 유튜브가 인식할 정도로 커야한다는 제약이 있습니다." at bounding box center [448, 186] width 776 height 20
drag, startPoint x: 420, startPoint y: 210, endPoint x: 588, endPoint y: 204, distance: 167.8
click at [584, 204] on span "여러개의 음원을 섞어 사용할 경우 인식이 어려울 수 있으니, 1개의 영상에는 1개의 음원 을 이용하시기 바랍니다." at bounding box center [395, 214] width 671 height 20
click at [588, 204] on span "여러개의 음원을 섞어 사용할 경우 인식이 어려울 수 있으니, 1개의 영상에는 1개의 음원 을 이용하시기 바랍니다." at bounding box center [395, 214] width 671 height 20
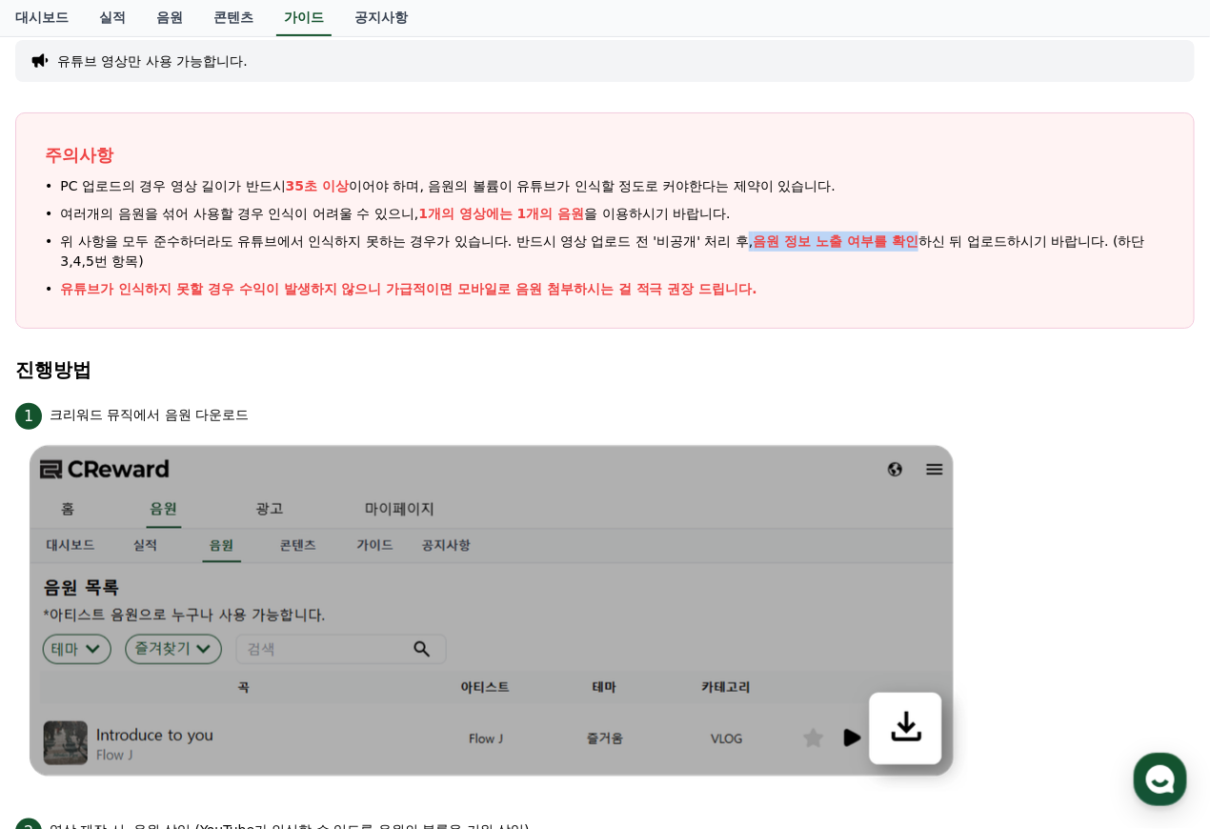
drag, startPoint x: 747, startPoint y: 241, endPoint x: 908, endPoint y: 232, distance: 161.2
click at [908, 232] on span "위 사항을 모두 준수하더라도 유튜브에서 인식하지 못하는 경우가 있습니다. 반드시 영상 업로드 전 '비공개' 처리 후, 음원 정보 노출 여부를 …" at bounding box center [612, 252] width 1105 height 40
click at [908, 233] on span "음원 정보 노출 여부를 확인" at bounding box center [837, 240] width 166 height 15
click at [937, 237] on span "위 사항을 모두 준수하더라도 유튜브에서 인식하지 못하는 경우가 있습니다. 반드시 영상 업로드 전 '비공개' 처리 후, 음원 정보 노출 여부를 …" at bounding box center [612, 252] width 1105 height 40
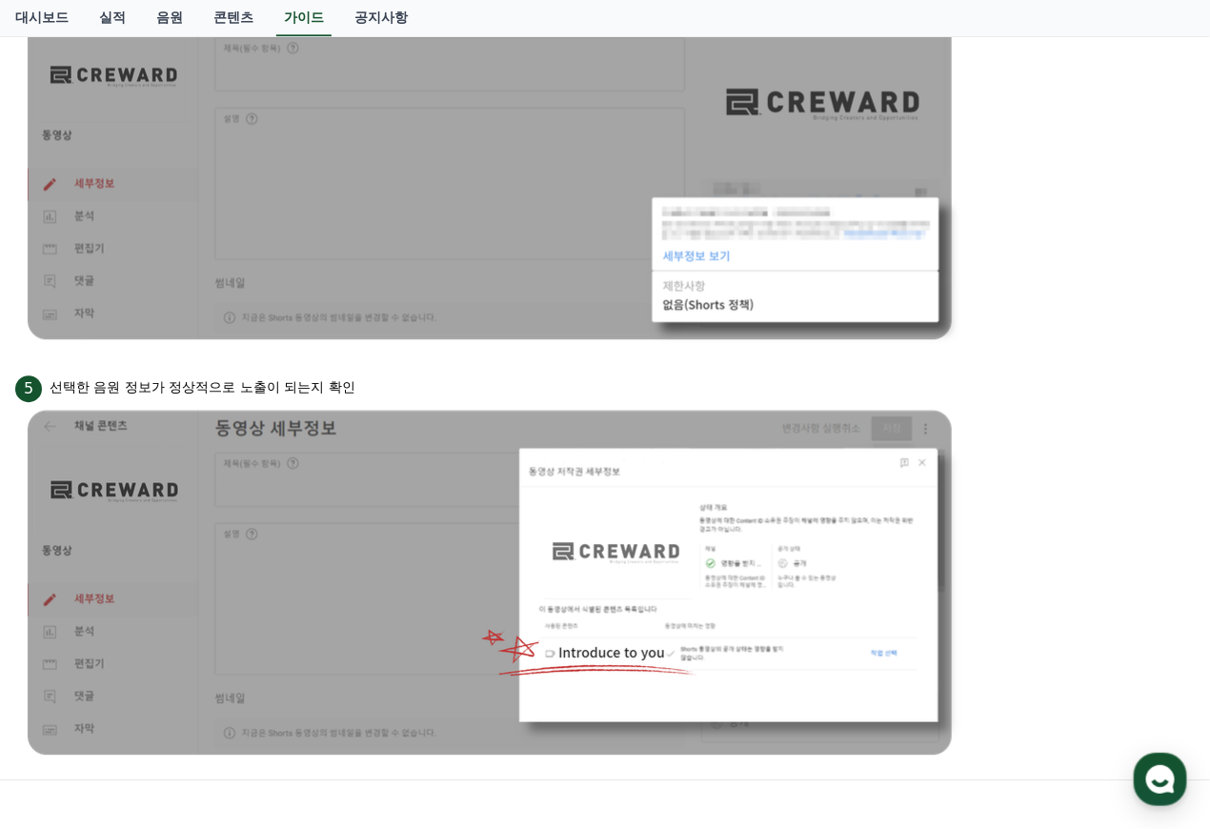
scroll to position [1805, 0]
